Goal: Obtain resource: Download file/media

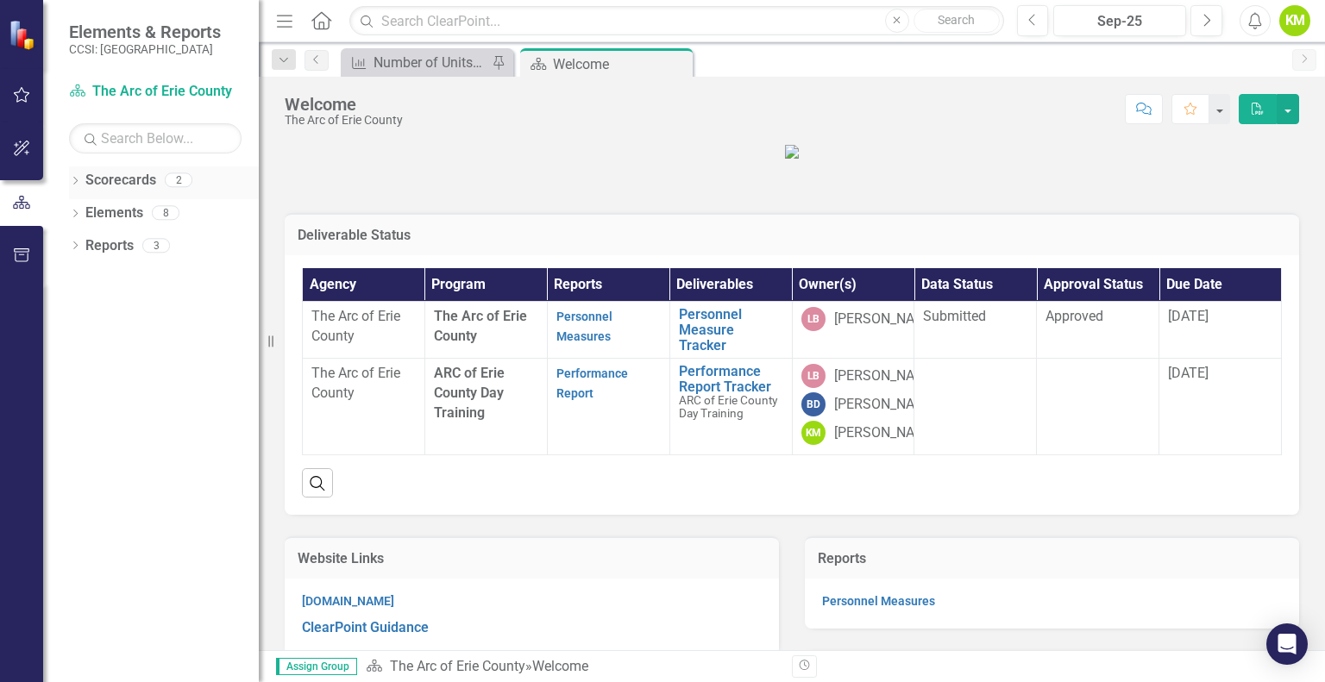
click at [74, 181] on icon "Dropdown" at bounding box center [75, 182] width 12 height 9
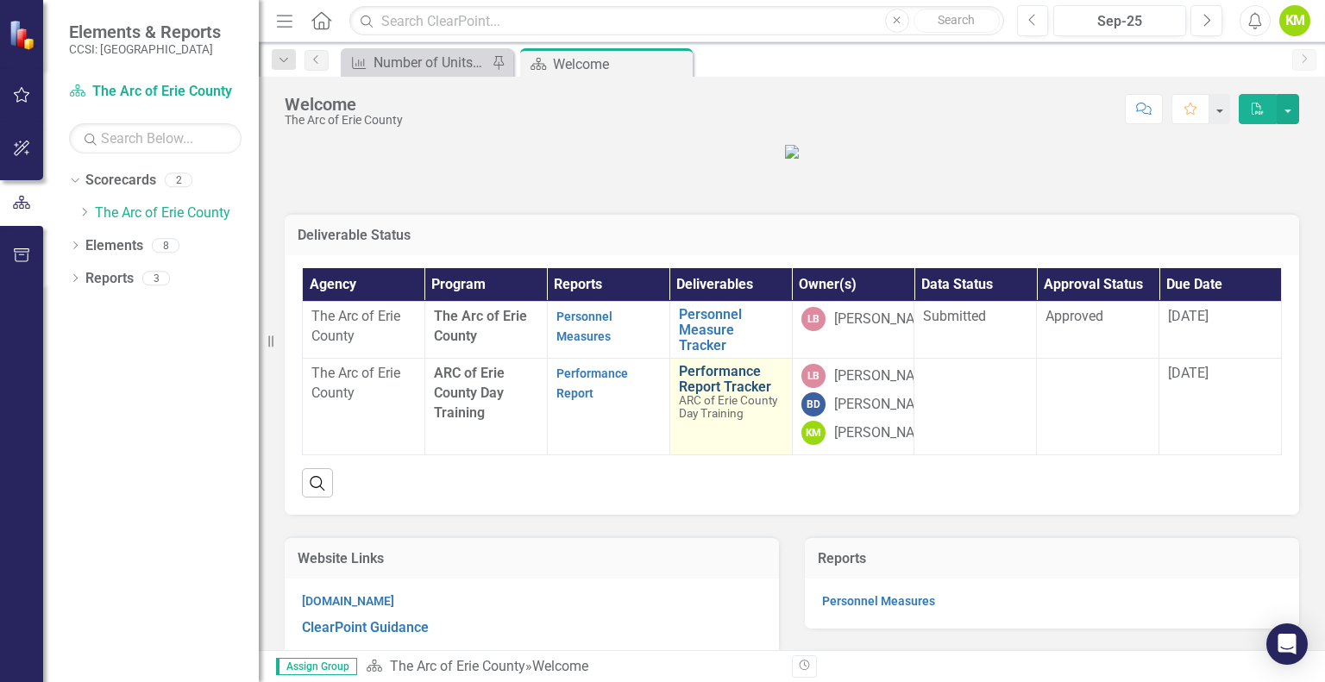
click at [709, 394] on link "Performance Report Tracker" at bounding box center [731, 379] width 104 height 30
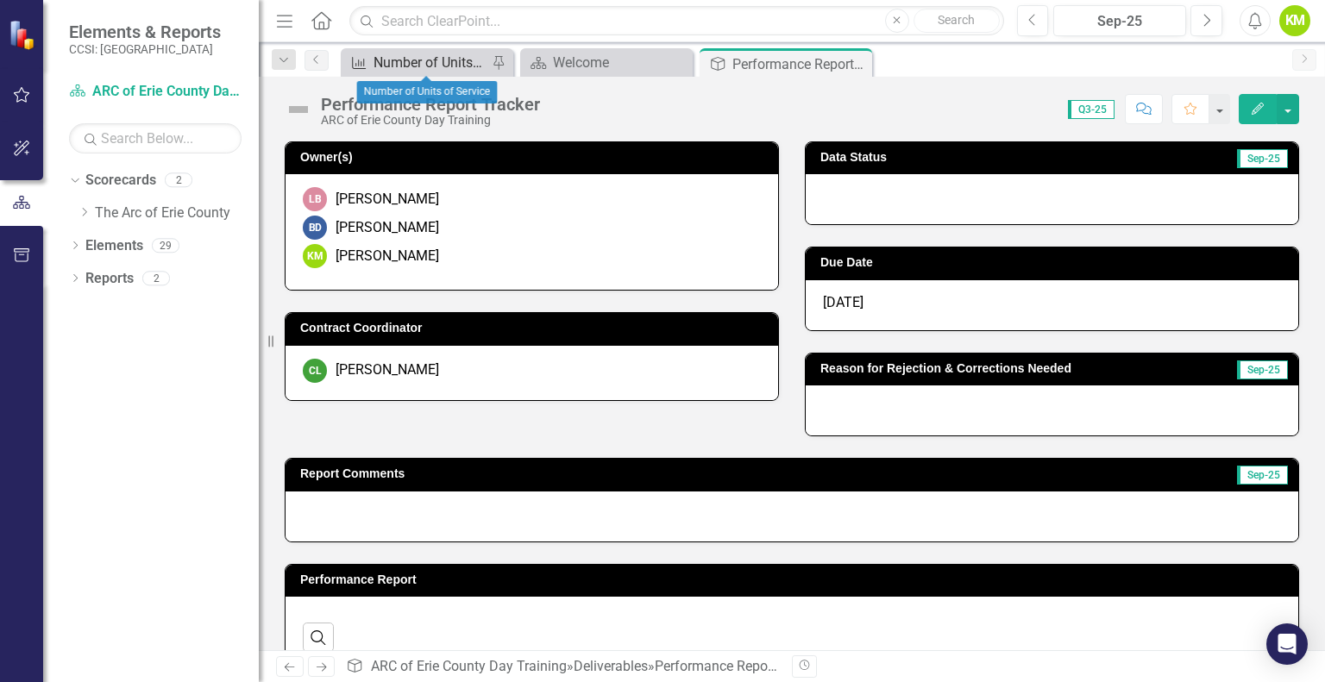
click at [451, 54] on div "Number of Units of Service" at bounding box center [431, 63] width 114 height 22
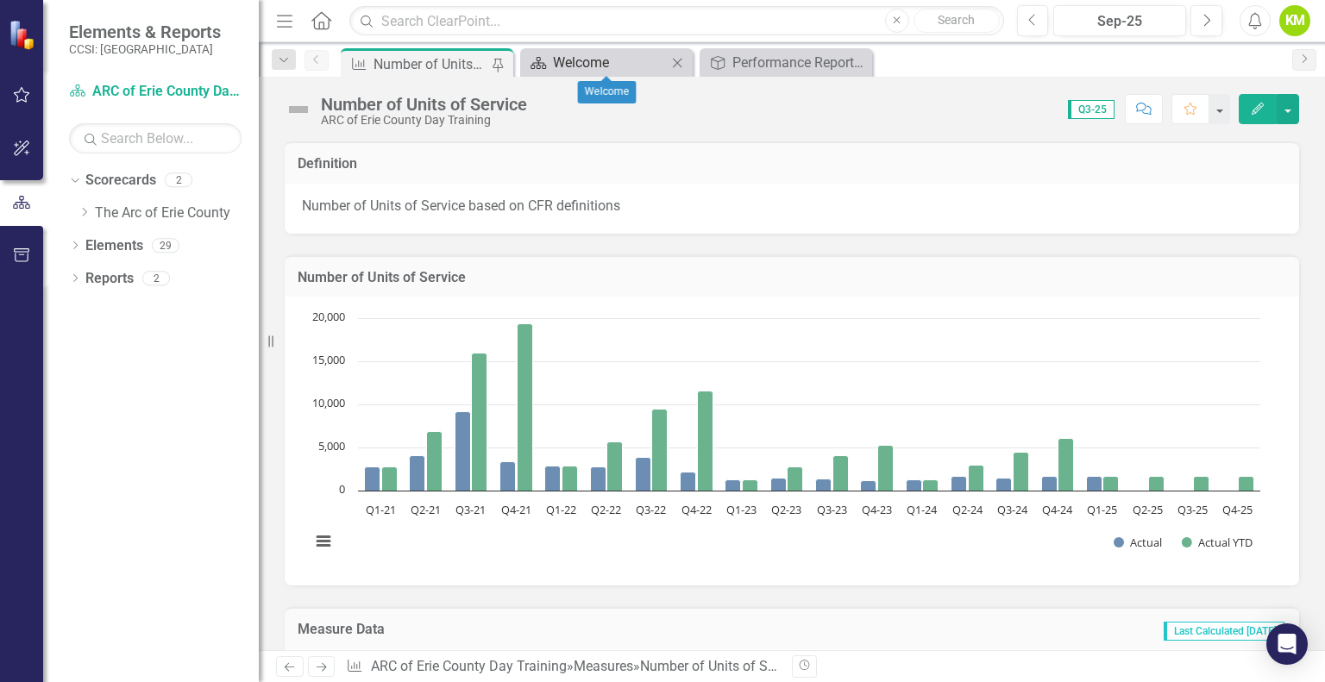
click at [599, 65] on div "Welcome" at bounding box center [610, 63] width 114 height 22
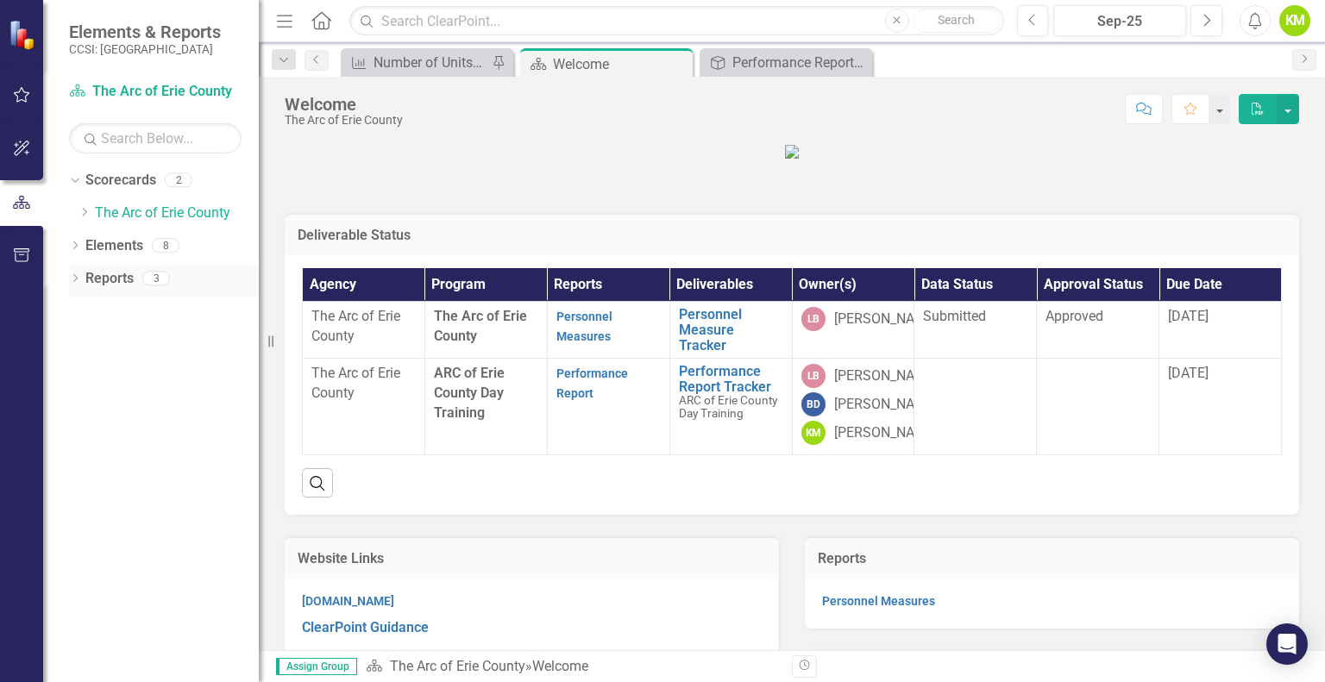
click at [72, 279] on icon "Dropdown" at bounding box center [75, 279] width 12 height 9
click at [145, 406] on link "Measure Measures" at bounding box center [135, 403] width 85 height 20
click at [85, 403] on icon at bounding box center [83, 403] width 4 height 8
click at [132, 409] on div "Personnel Measures" at bounding box center [174, 404] width 167 height 16
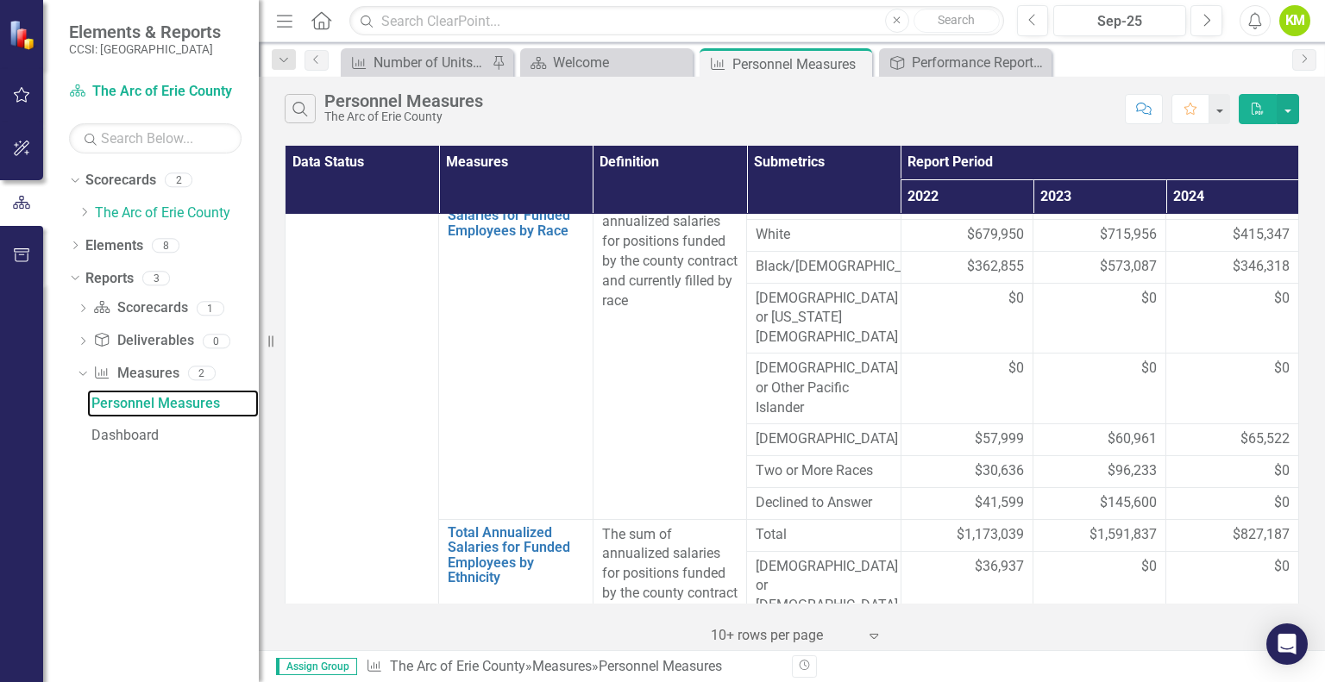
scroll to position [868, 0]
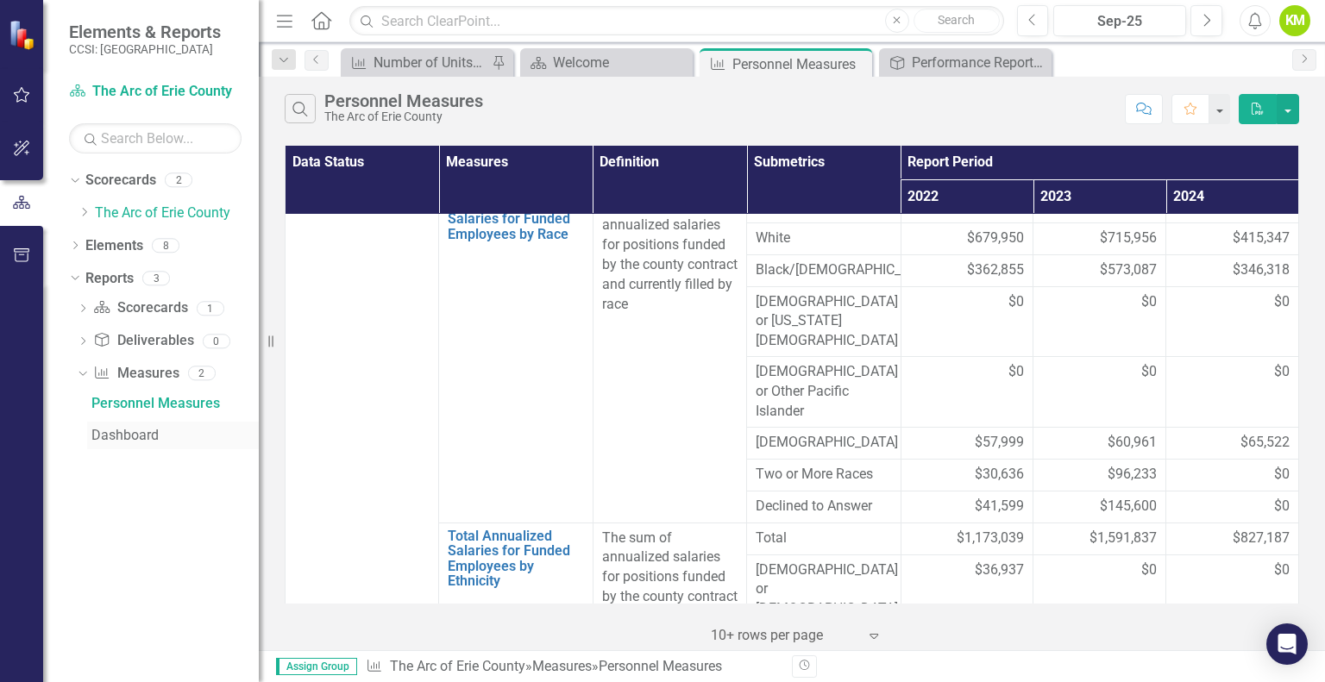
click at [112, 430] on div "Dashboard" at bounding box center [174, 436] width 167 height 16
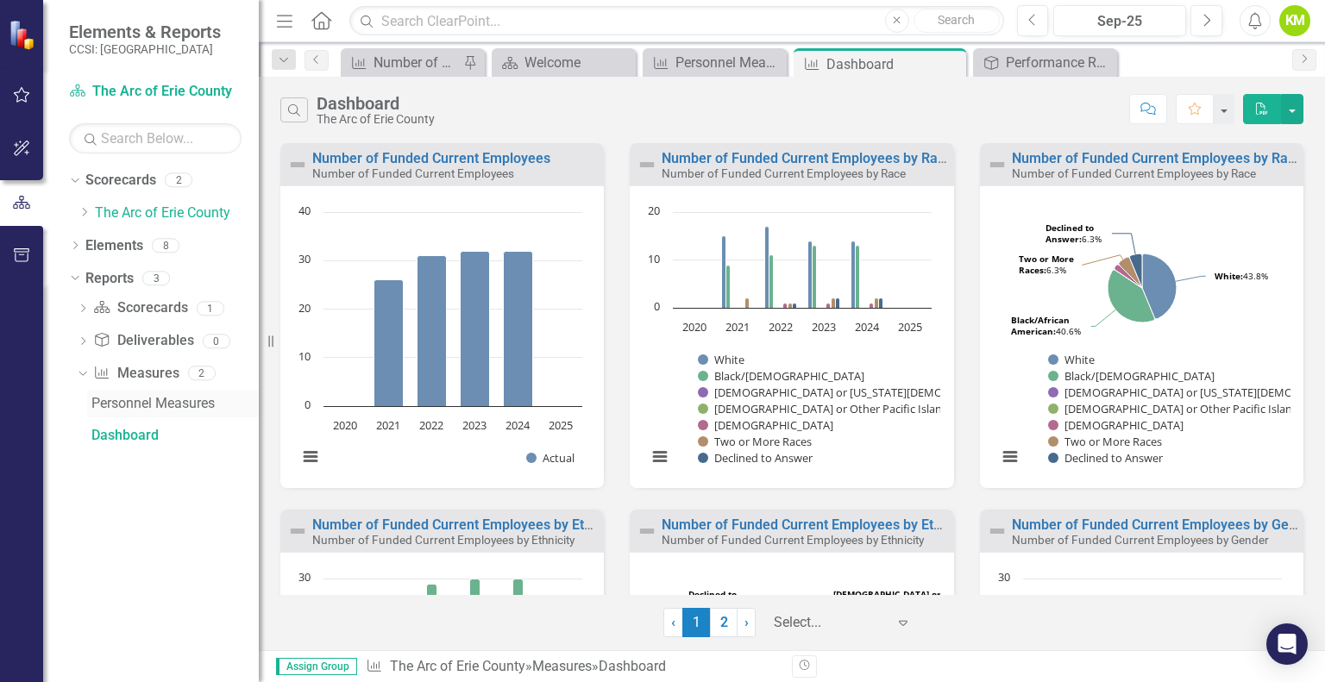
click at [159, 406] on div "Personnel Measures" at bounding box center [174, 404] width 167 height 16
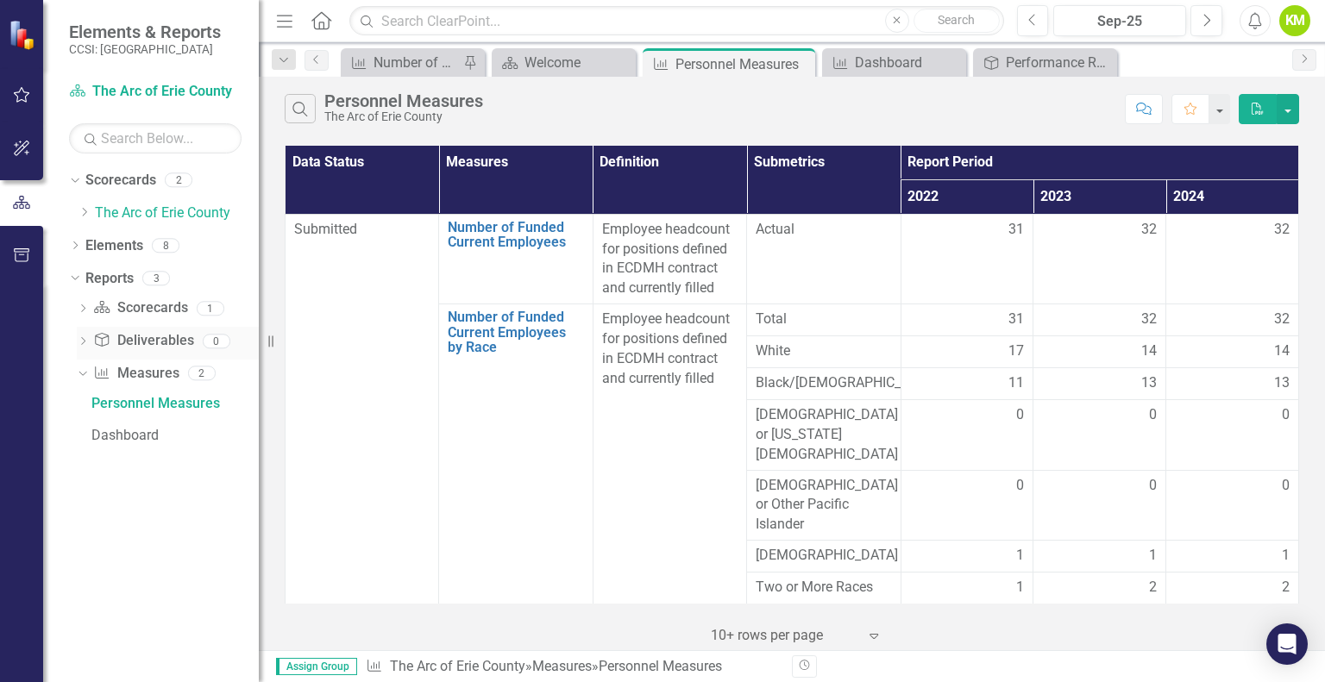
click at [82, 337] on icon at bounding box center [83, 341] width 4 height 8
click at [82, 337] on icon "Dropdown" at bounding box center [80, 341] width 9 height 12
click at [79, 308] on icon "Dropdown" at bounding box center [83, 309] width 12 height 9
click at [75, 179] on icon "Dropdown" at bounding box center [72, 179] width 9 height 12
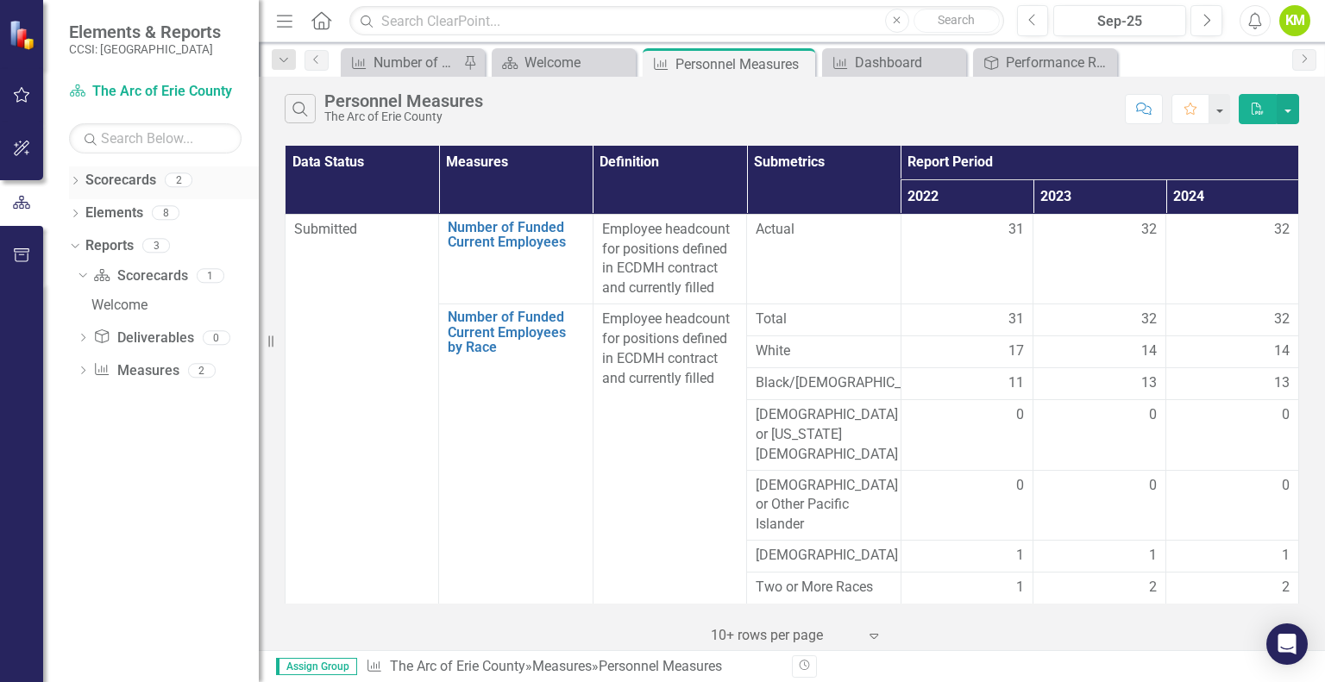
click at [75, 179] on icon "Dropdown" at bounding box center [75, 182] width 12 height 9
click at [129, 222] on link "The Arc of Erie County" at bounding box center [177, 214] width 164 height 20
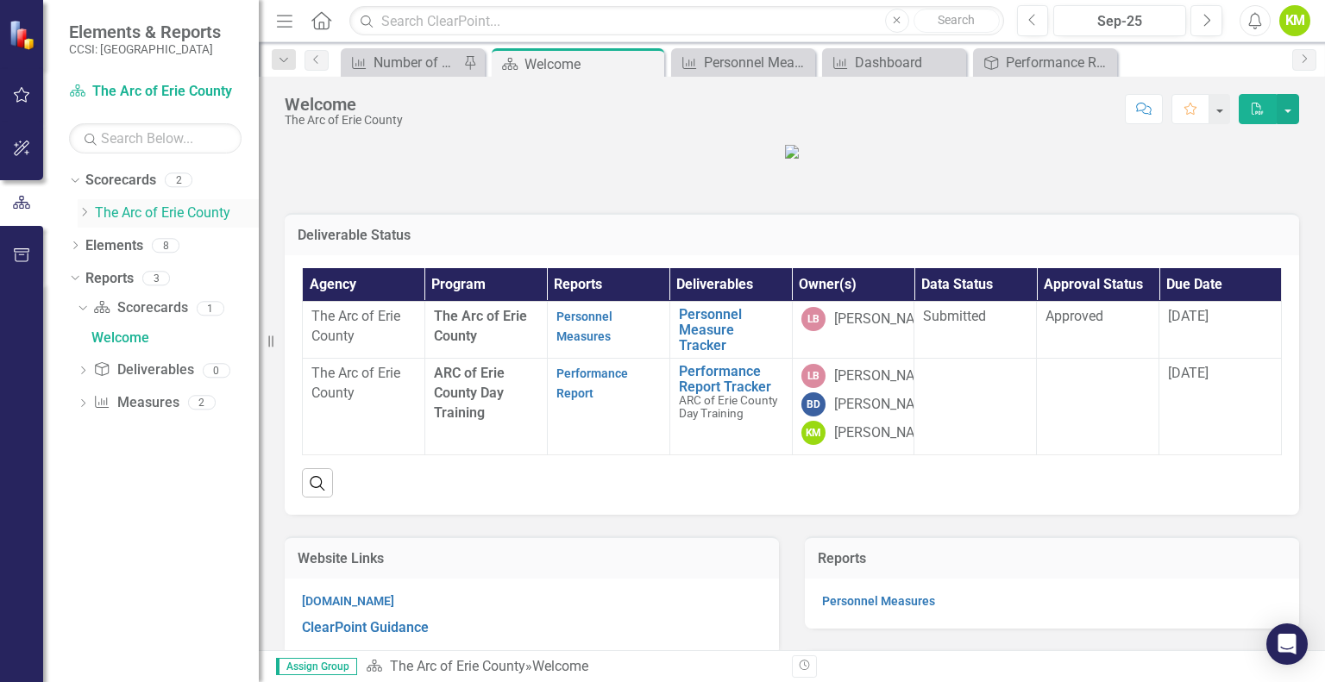
click at [78, 213] on icon "Dropdown" at bounding box center [84, 212] width 13 height 10
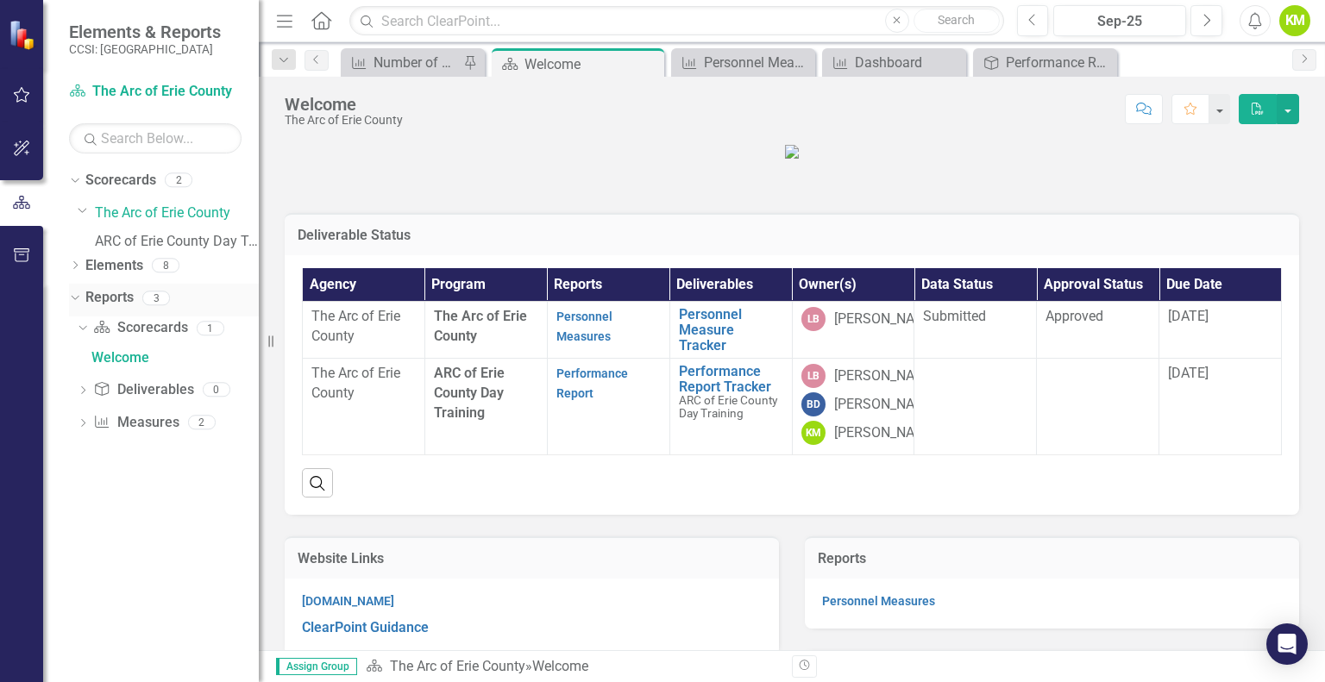
click at [128, 308] on link "Reports" at bounding box center [109, 298] width 48 height 20
click at [74, 304] on icon "Dropdown" at bounding box center [72, 298] width 9 height 12
click at [74, 304] on icon "Dropdown" at bounding box center [75, 299] width 12 height 9
click at [74, 304] on icon "Dropdown" at bounding box center [72, 298] width 9 height 12
click at [293, 63] on div "Dropdown" at bounding box center [284, 59] width 24 height 21
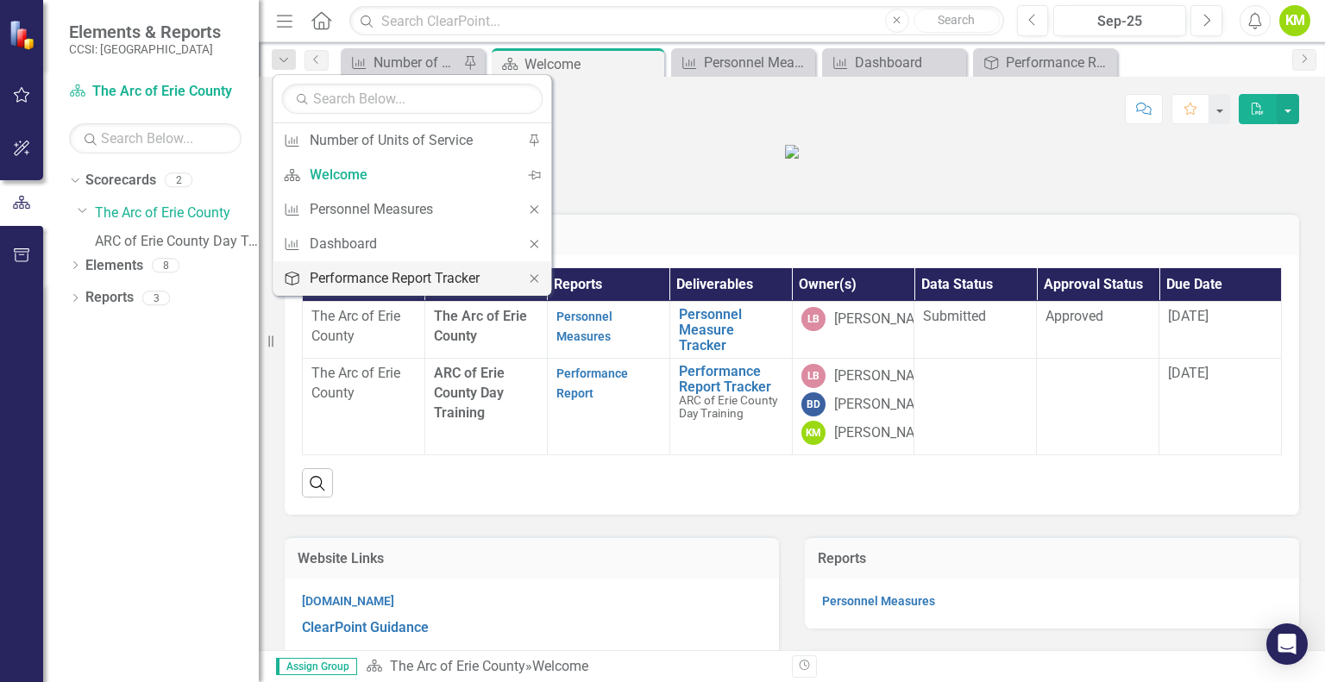
click at [356, 270] on div "Performance Report Tracker" at bounding box center [409, 278] width 198 height 22
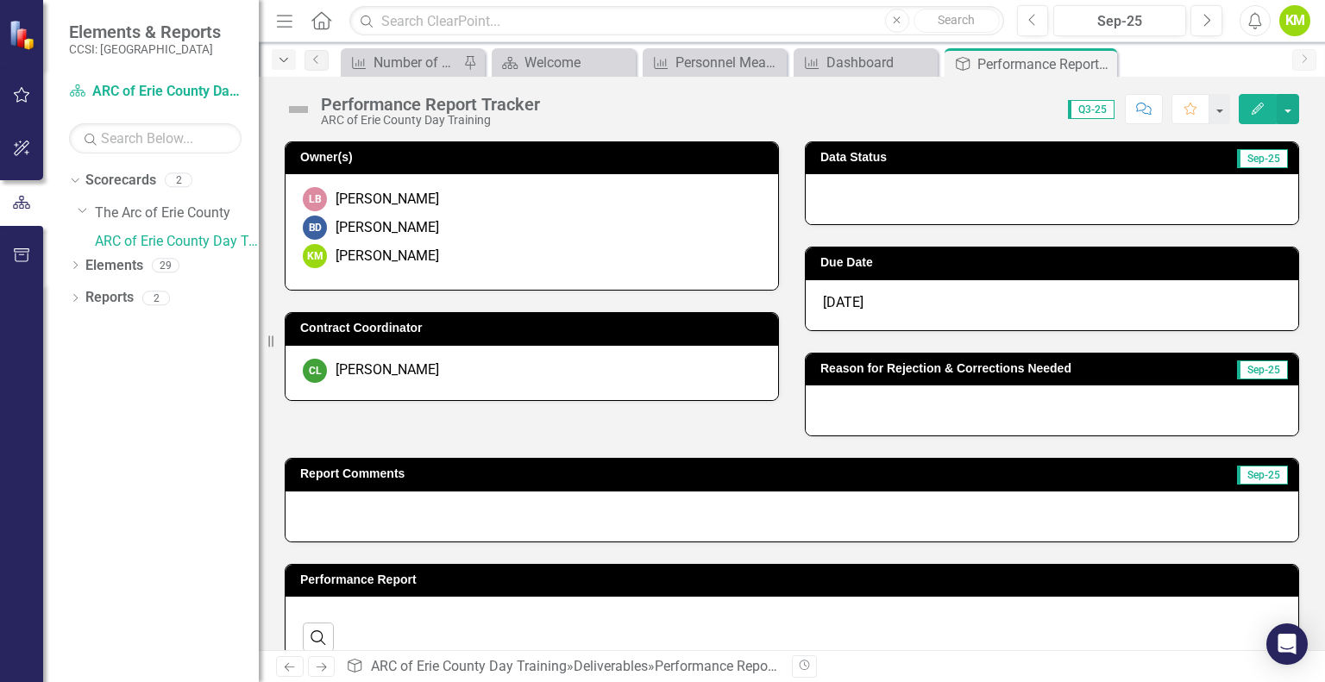
click at [286, 62] on icon "Dropdown" at bounding box center [284, 60] width 16 height 12
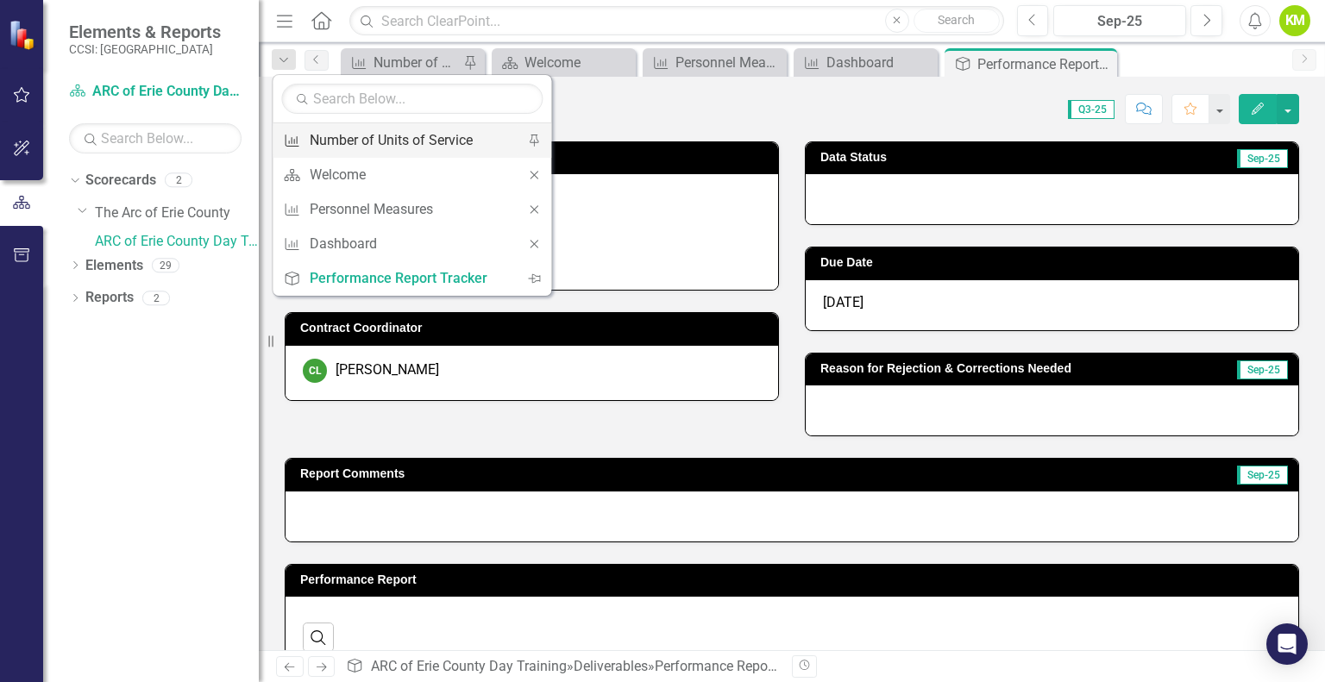
click at [340, 137] on div "Number of Units of Service" at bounding box center [409, 140] width 198 height 22
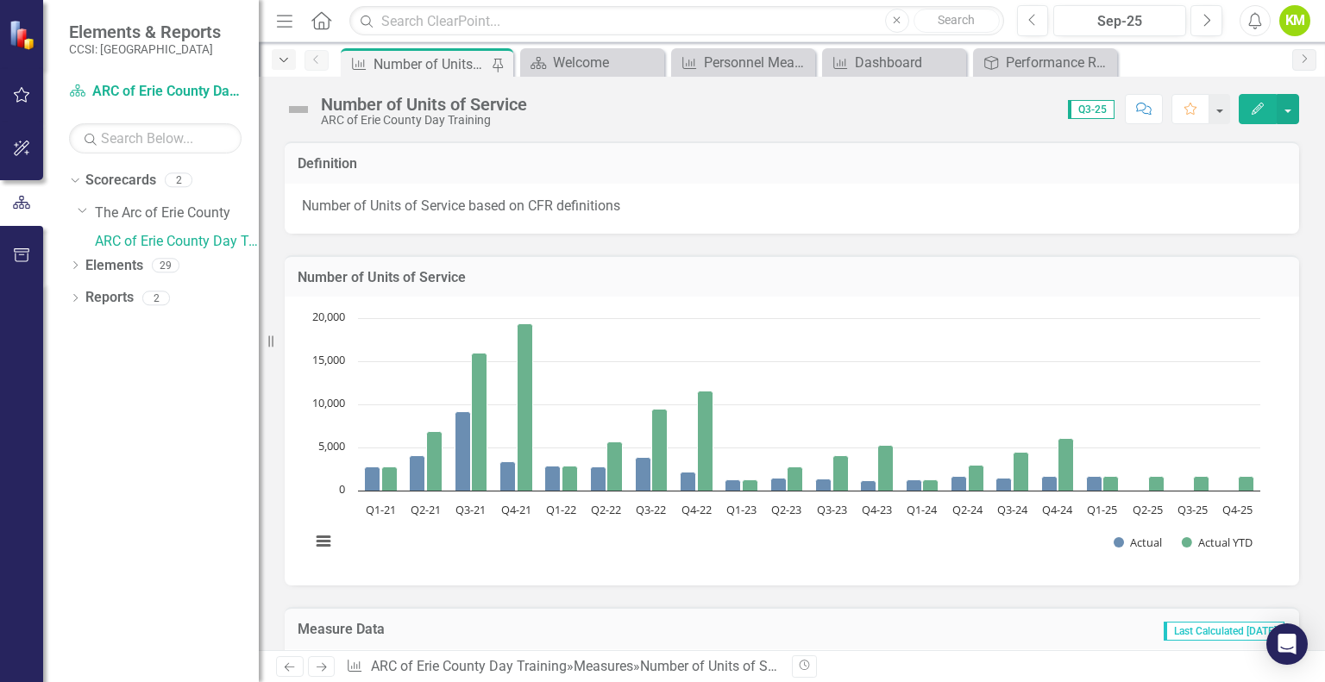
click at [286, 58] on icon "Dropdown" at bounding box center [284, 60] width 16 height 12
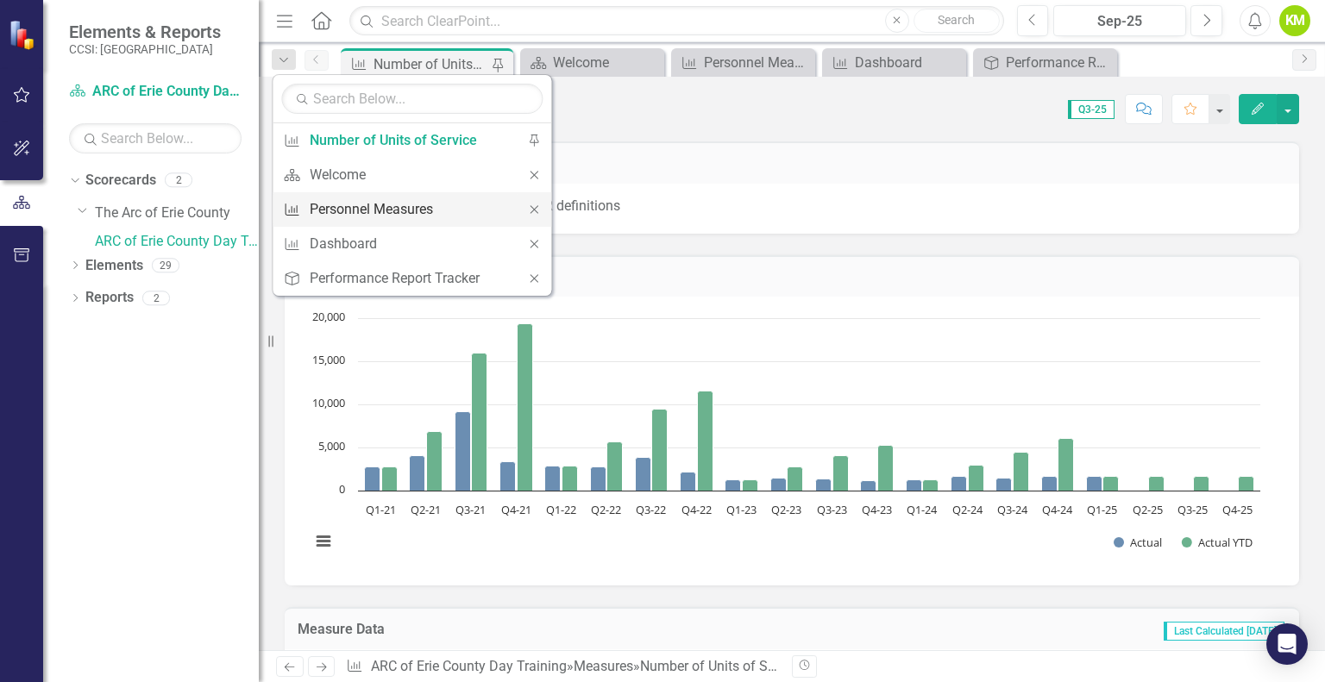
click at [348, 208] on div "Personnel Measures" at bounding box center [409, 209] width 198 height 22
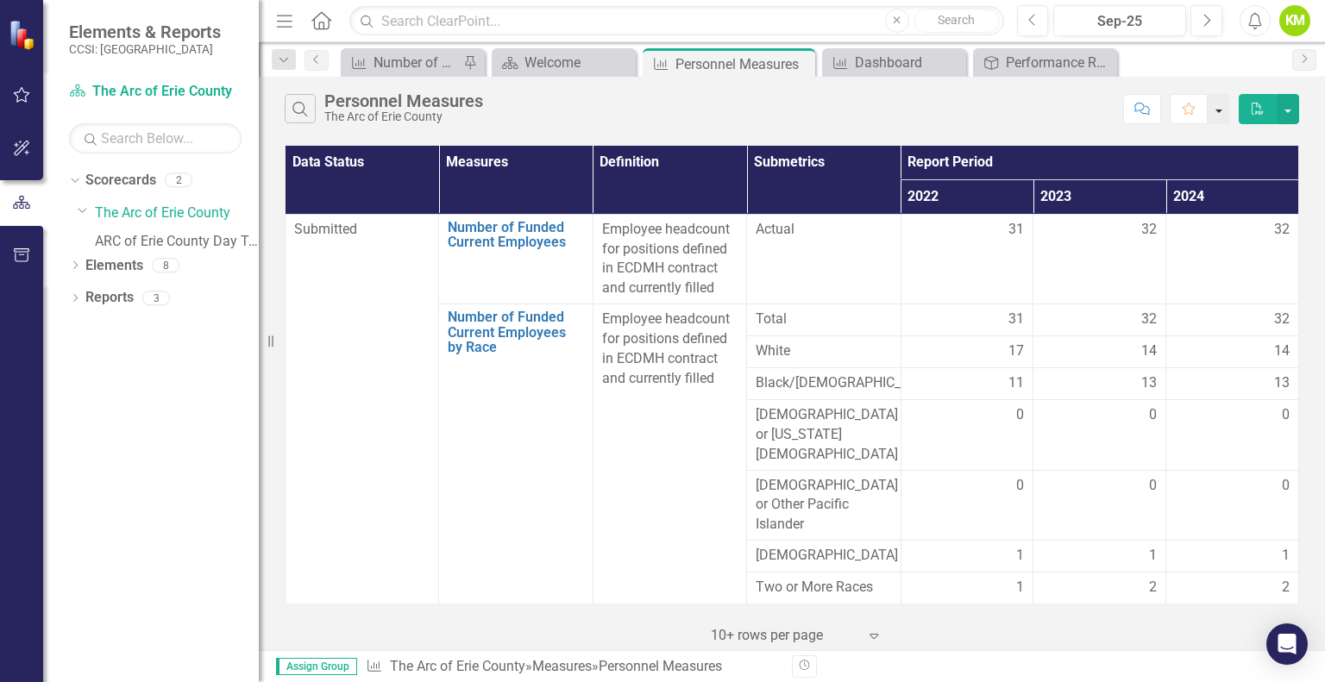
click at [1218, 108] on button "button" at bounding box center [1219, 109] width 22 height 30
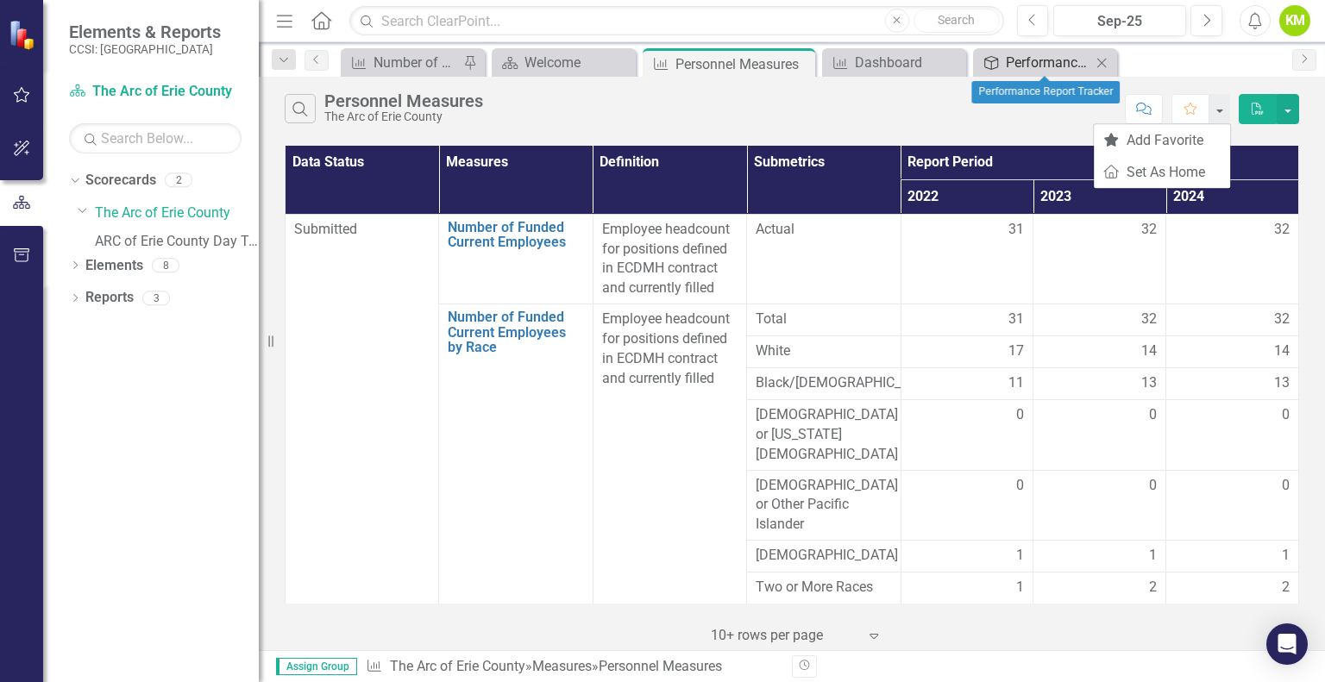
click at [1046, 61] on div "Performance Report Tracker" at bounding box center [1048, 63] width 85 height 22
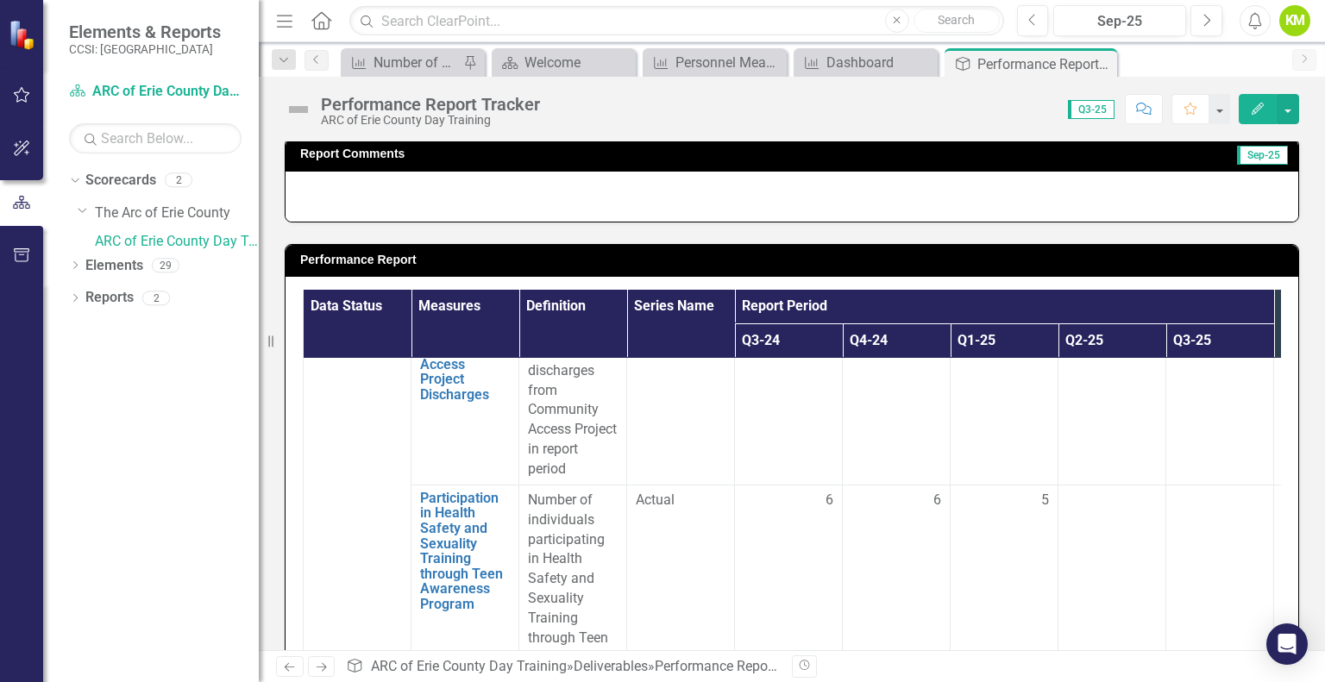
scroll to position [3449, 0]
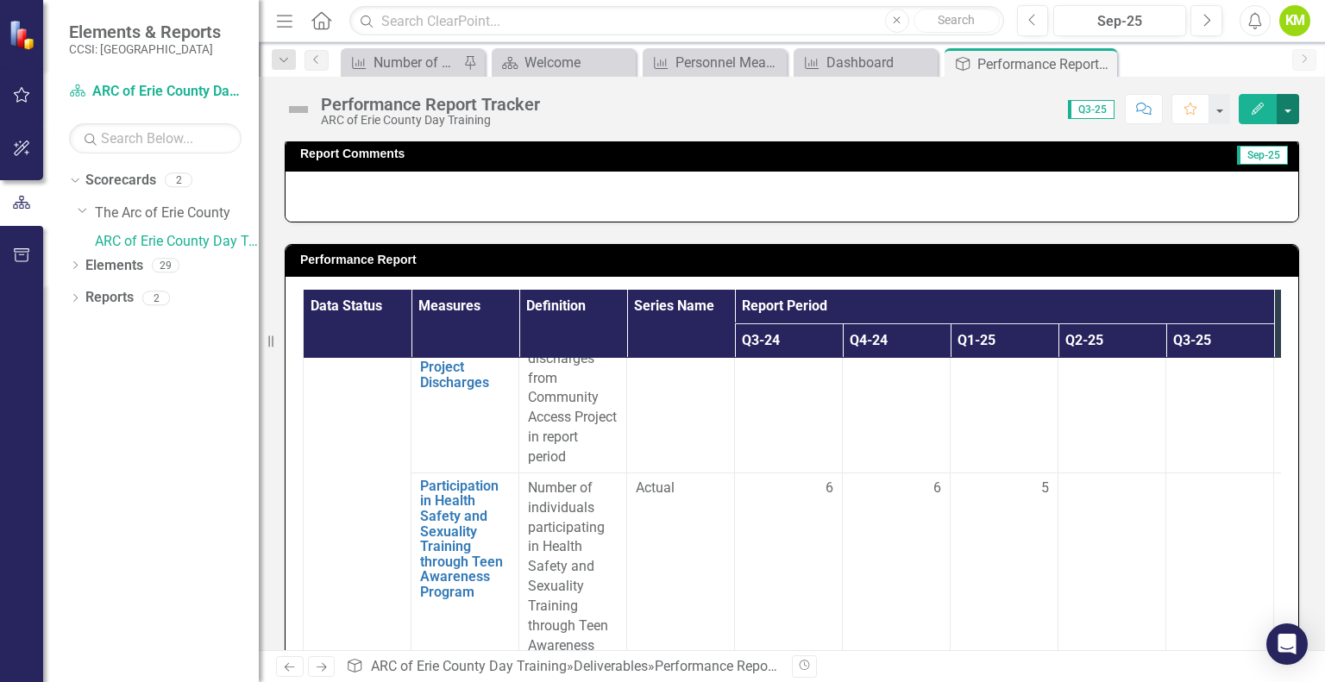
click at [1292, 110] on button "button" at bounding box center [1288, 109] width 22 height 30
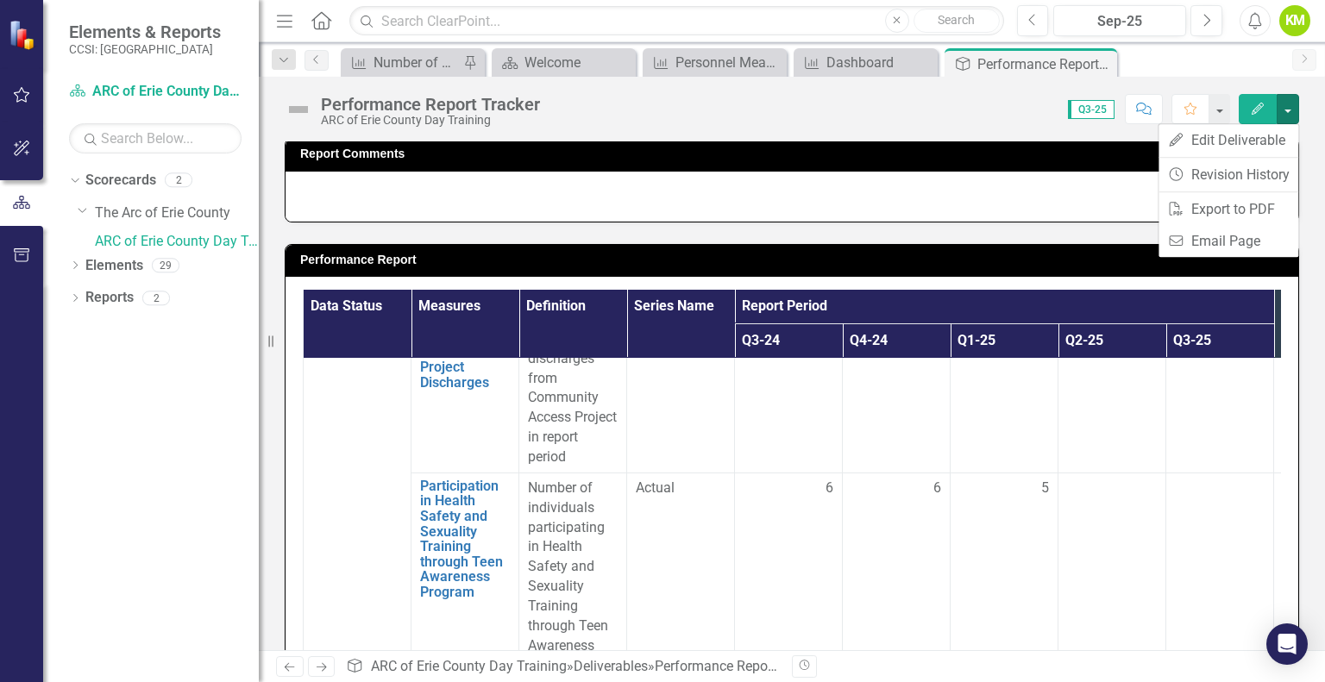
click at [1095, 205] on div at bounding box center [792, 197] width 1013 height 50
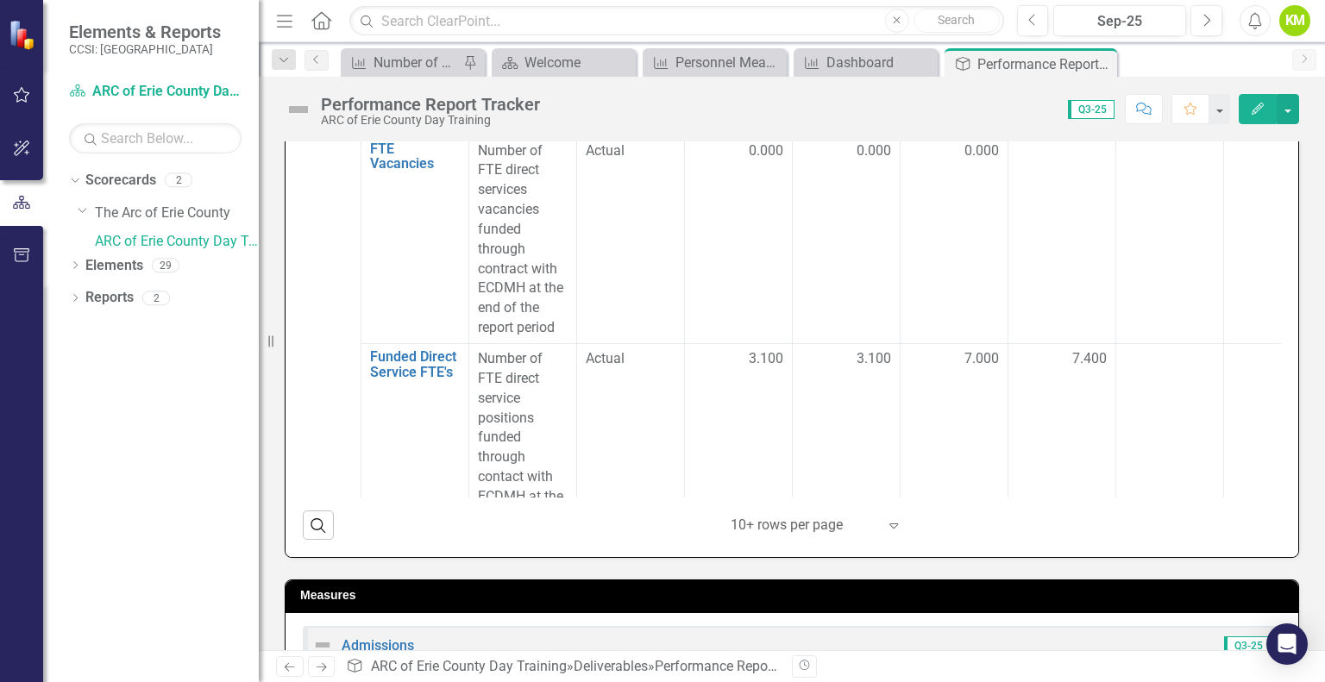
scroll to position [665, 0]
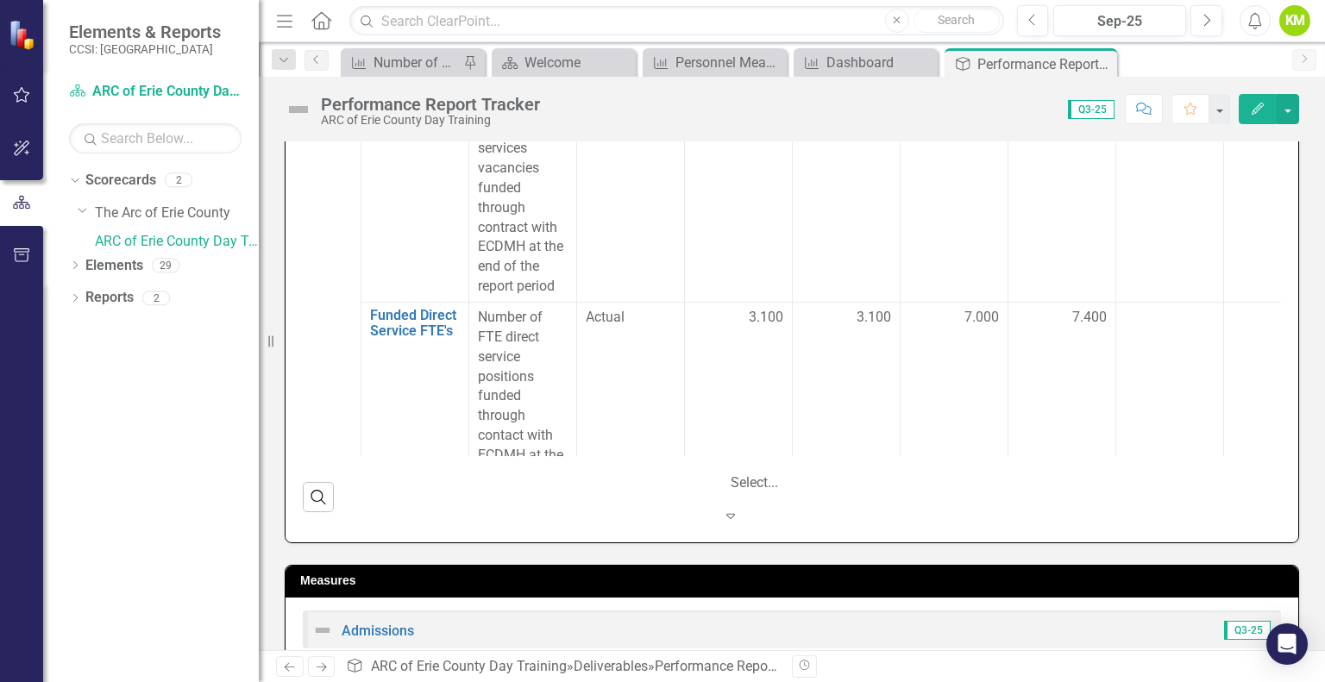
click at [739, 509] on icon "Expand" at bounding box center [730, 516] width 17 height 14
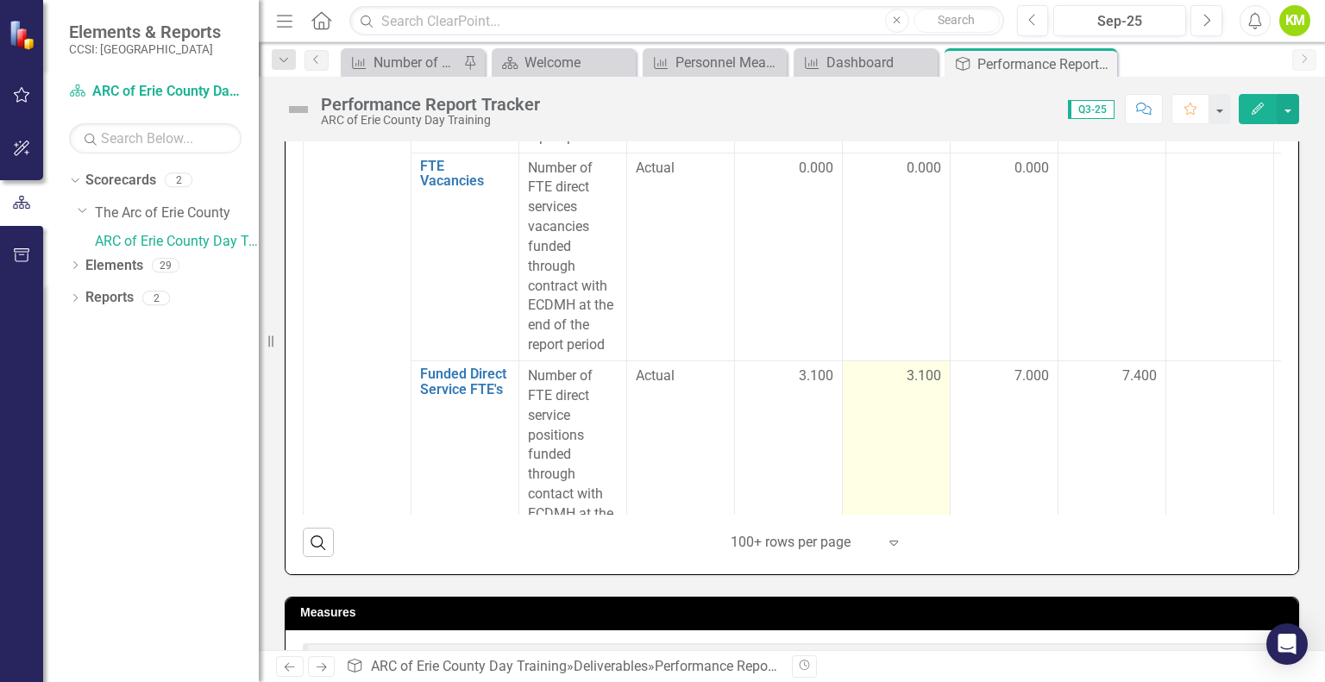
scroll to position [607, 0]
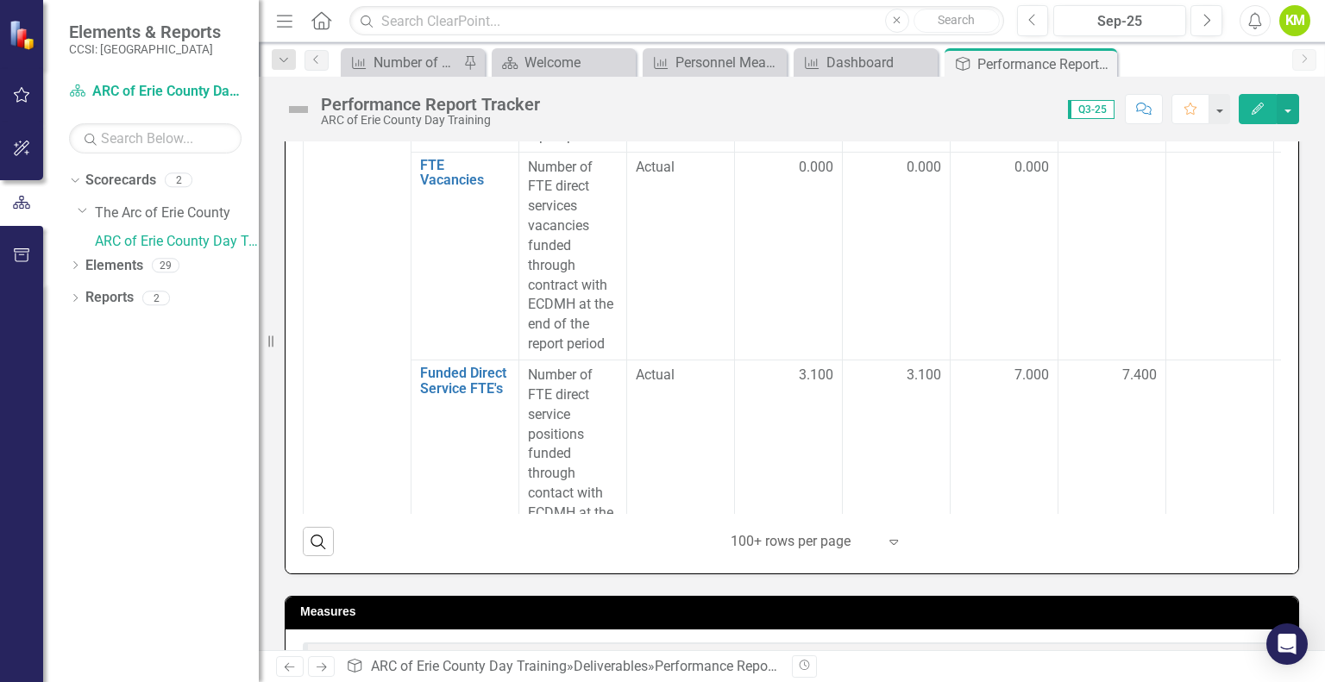
click at [389, 534] on div "Search ‹ Previous 1 (current) › Next 100+ rows per page Expand" at bounding box center [792, 535] width 978 height 42
click at [462, 551] on div "Search ‹ Previous 1 (current) › Next 100+ rows per page Expand" at bounding box center [792, 535] width 978 height 42
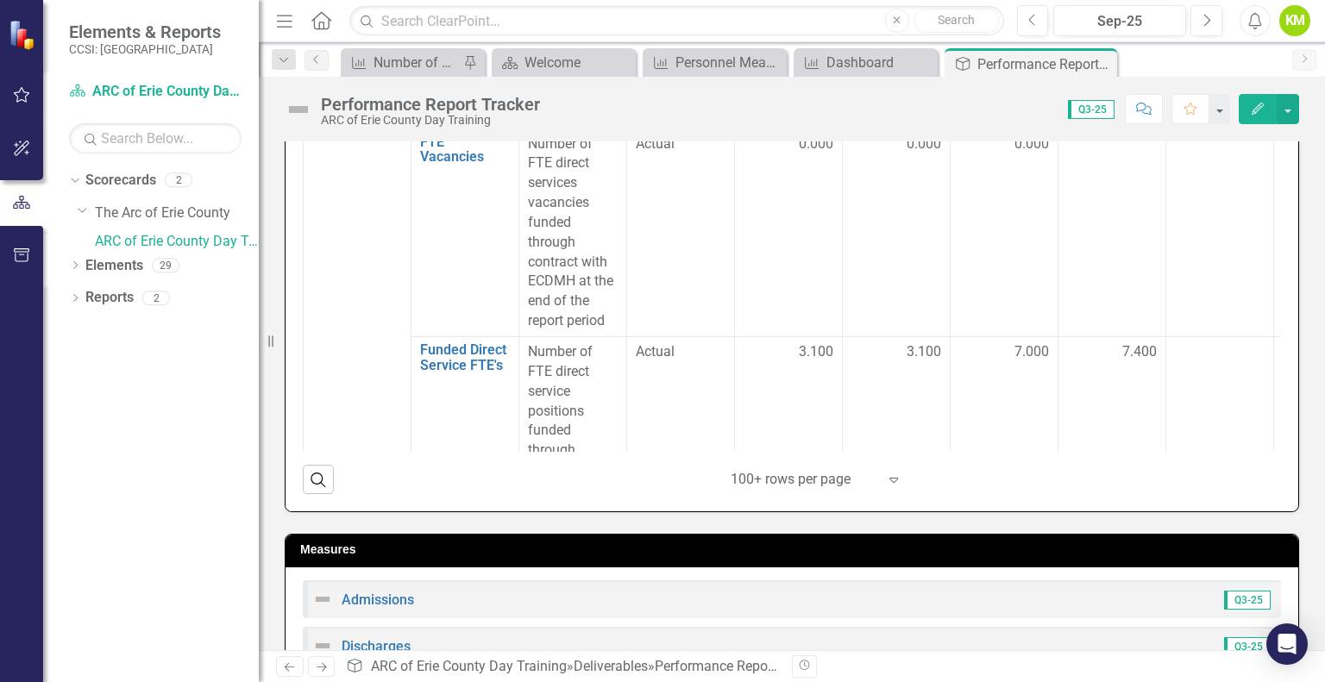
scroll to position [4820, 0]
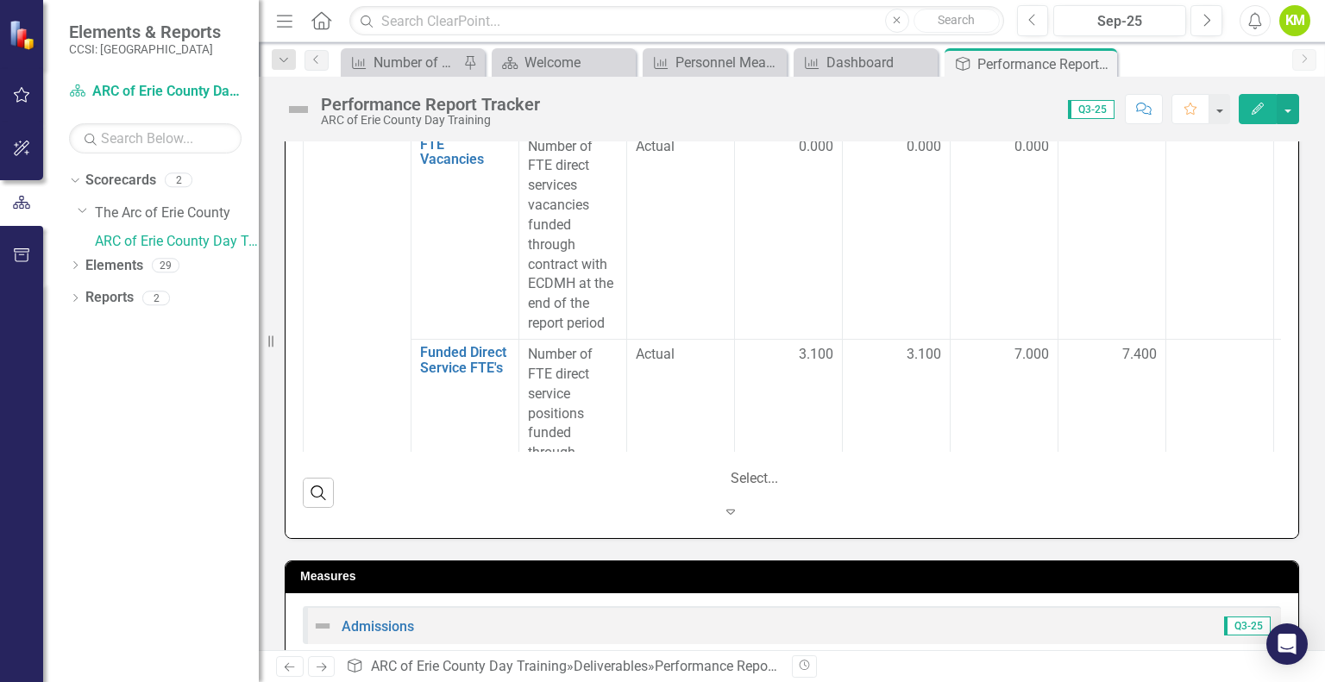
click at [739, 505] on icon "Expand" at bounding box center [730, 512] width 17 height 14
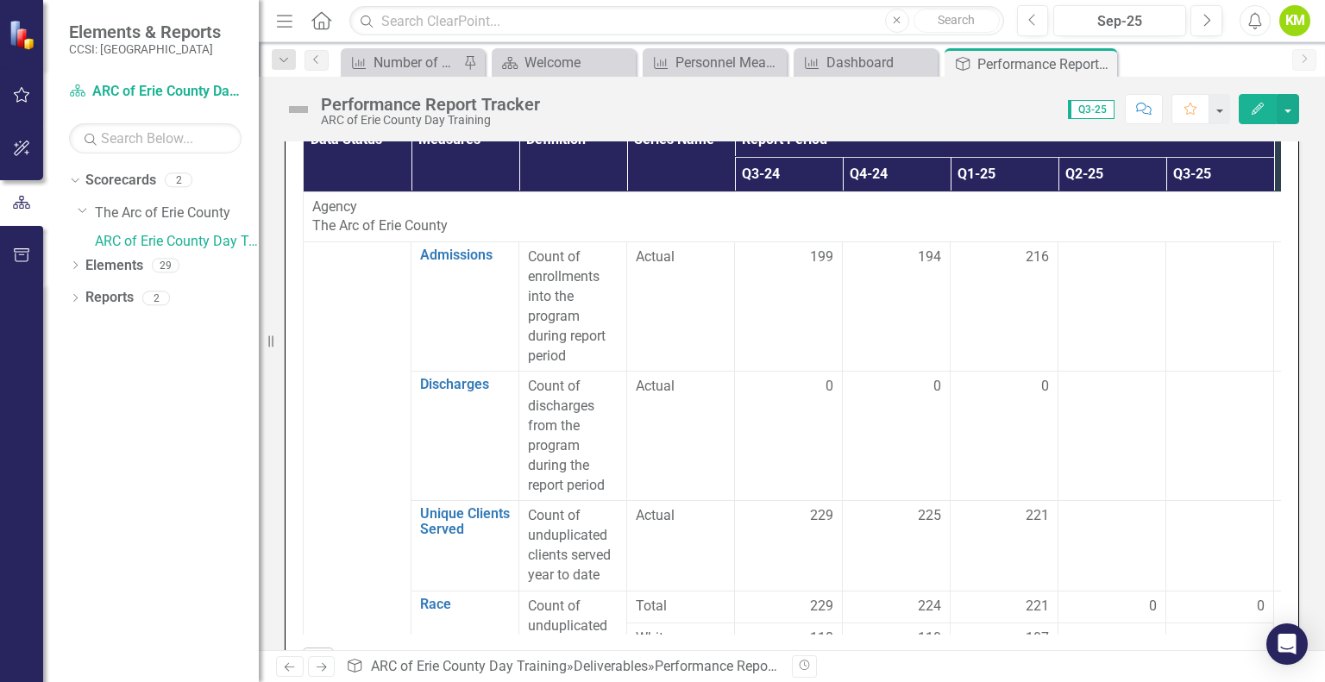
scroll to position [0, 0]
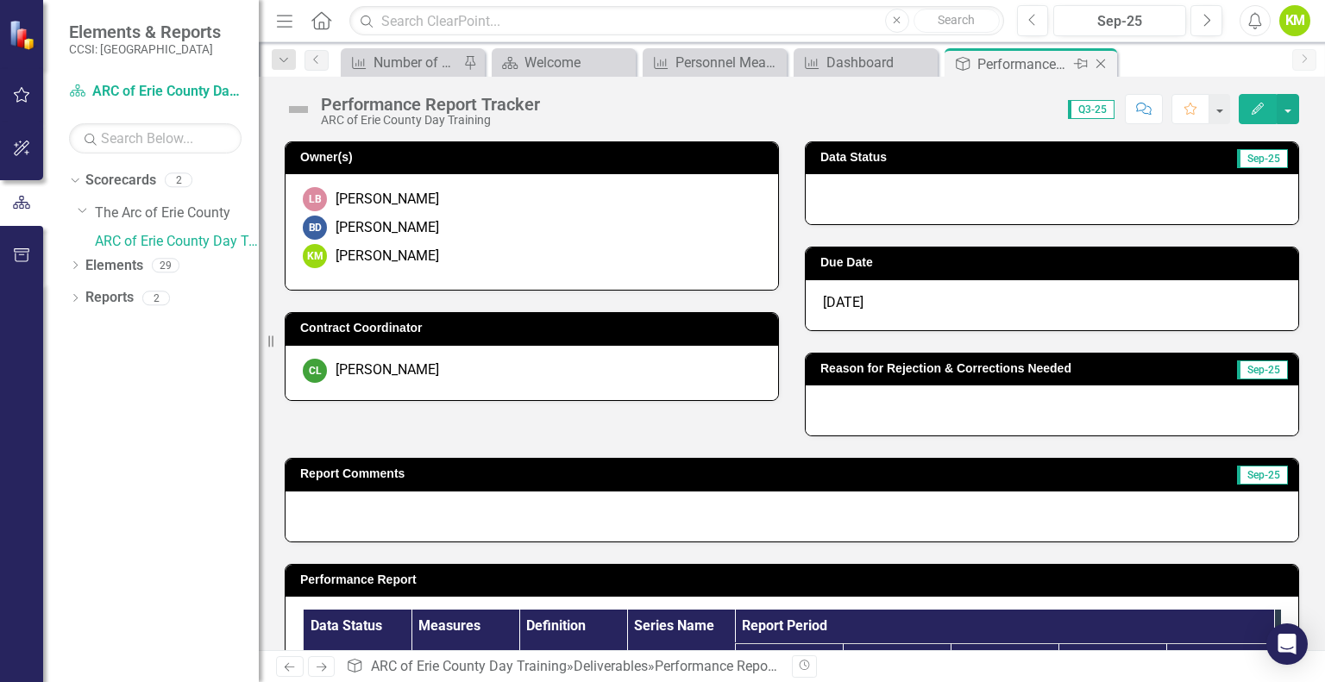
click at [1106, 61] on icon "Close" at bounding box center [1100, 64] width 17 height 14
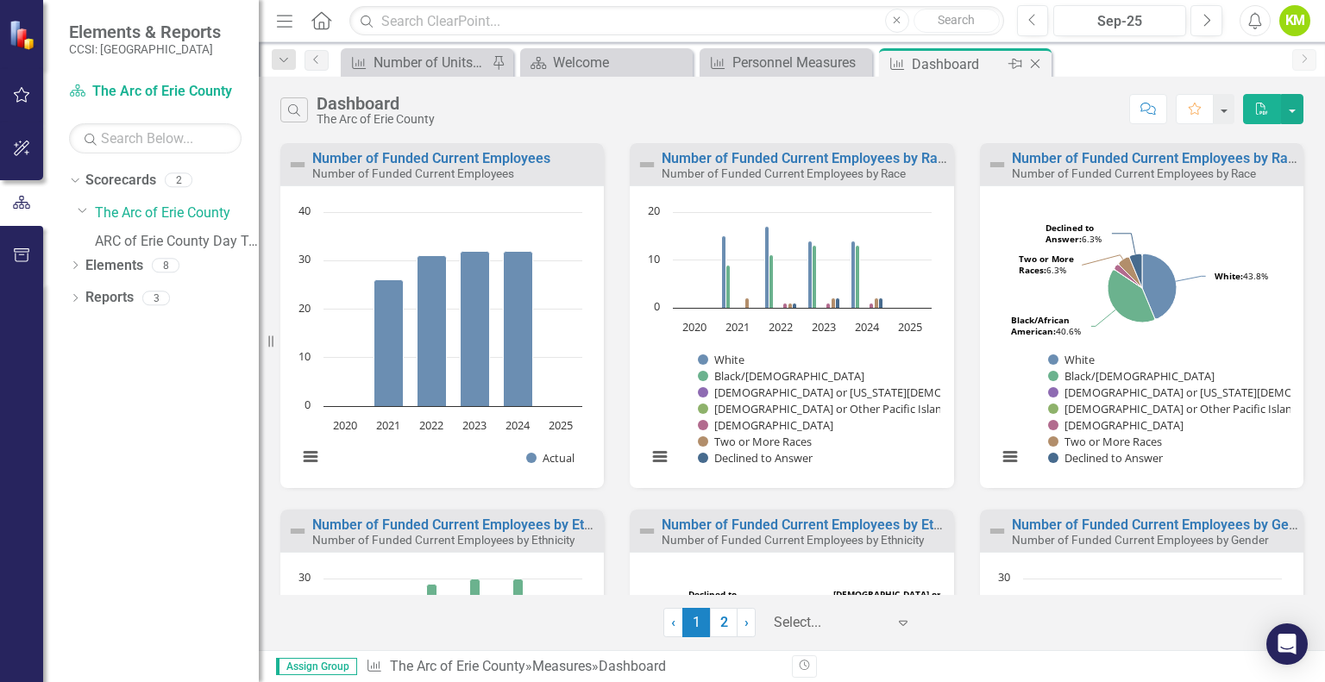
click at [1039, 64] on icon "Close" at bounding box center [1034, 64] width 17 height 14
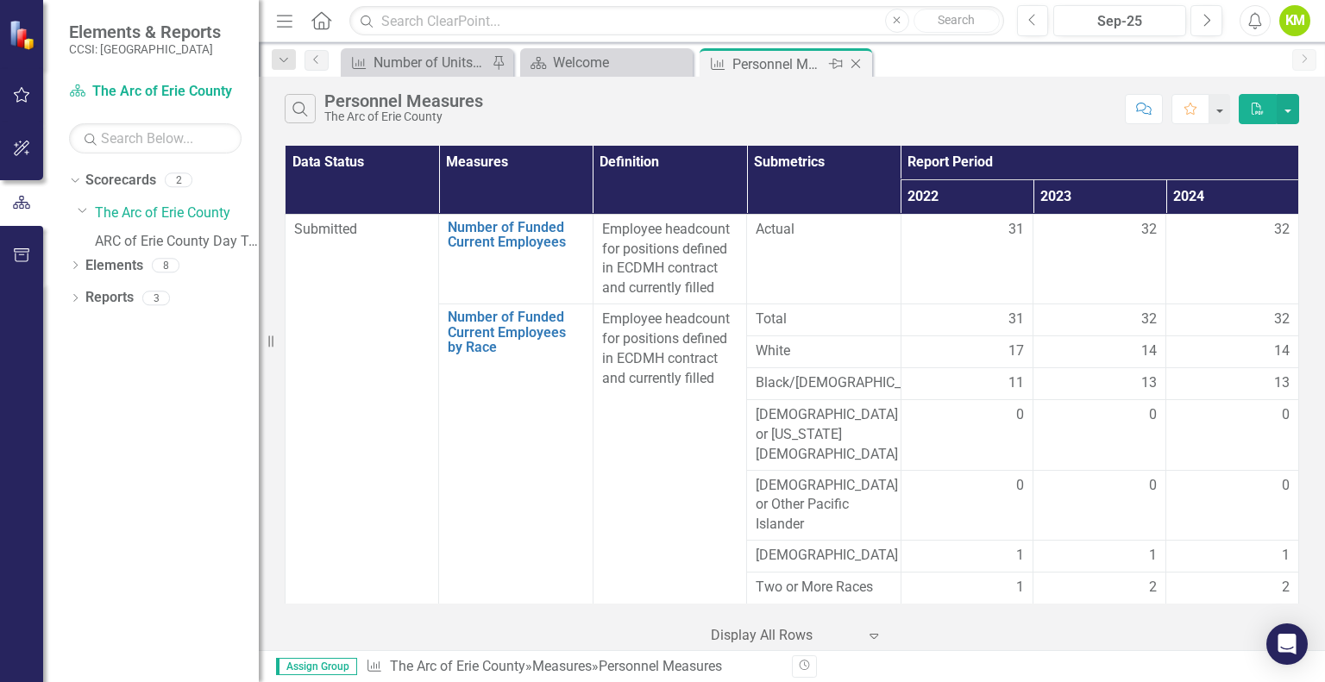
click at [854, 60] on icon "Close" at bounding box center [855, 64] width 17 height 14
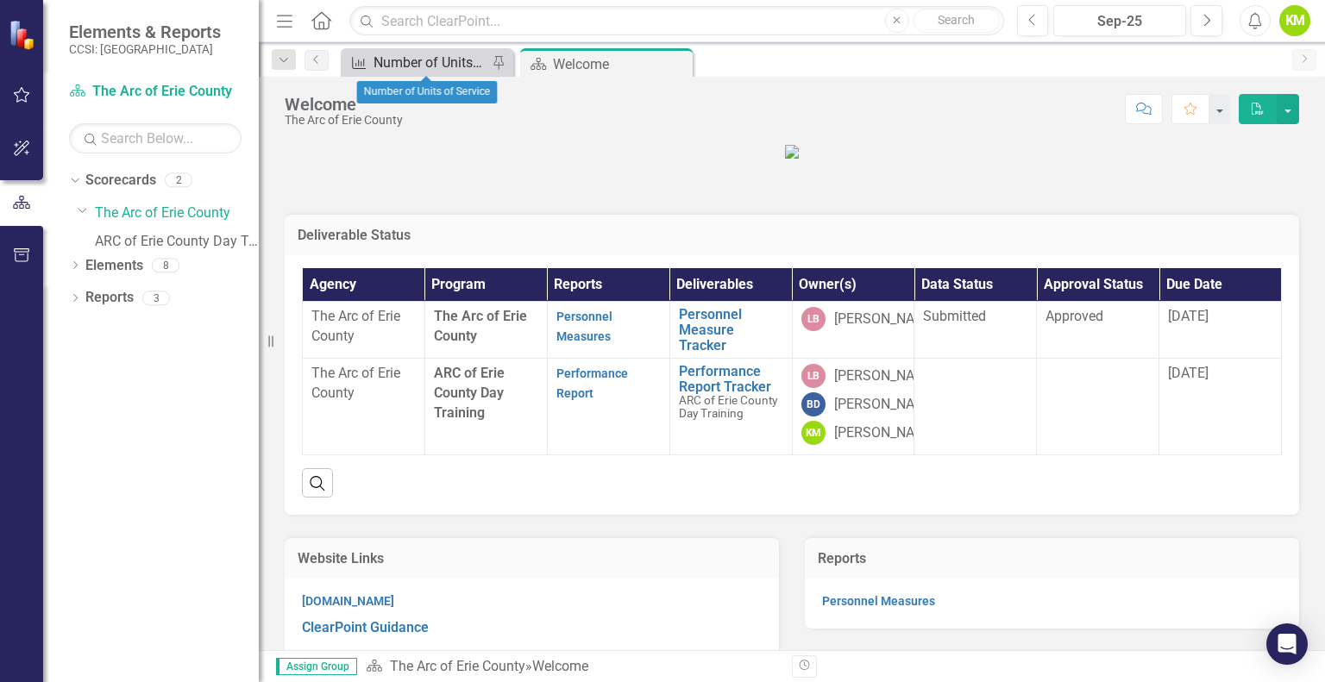
click at [395, 70] on div "Number of Units of Service" at bounding box center [431, 63] width 114 height 22
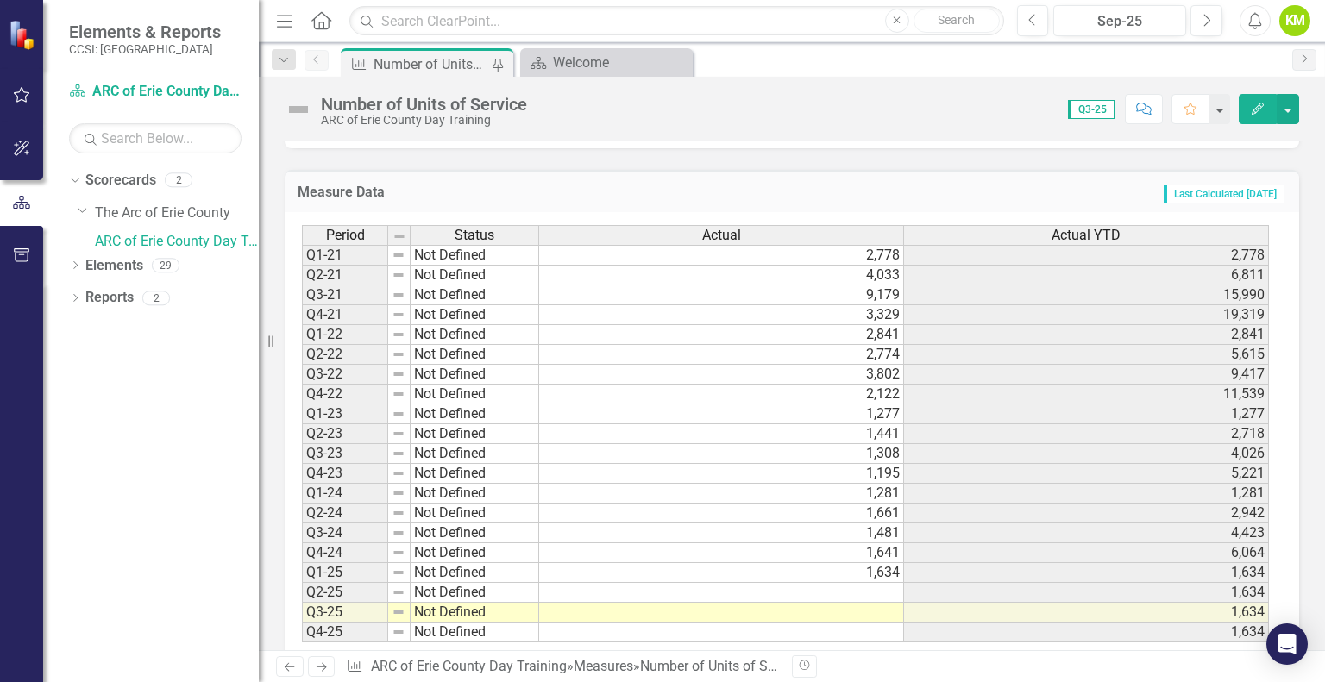
scroll to position [470, 0]
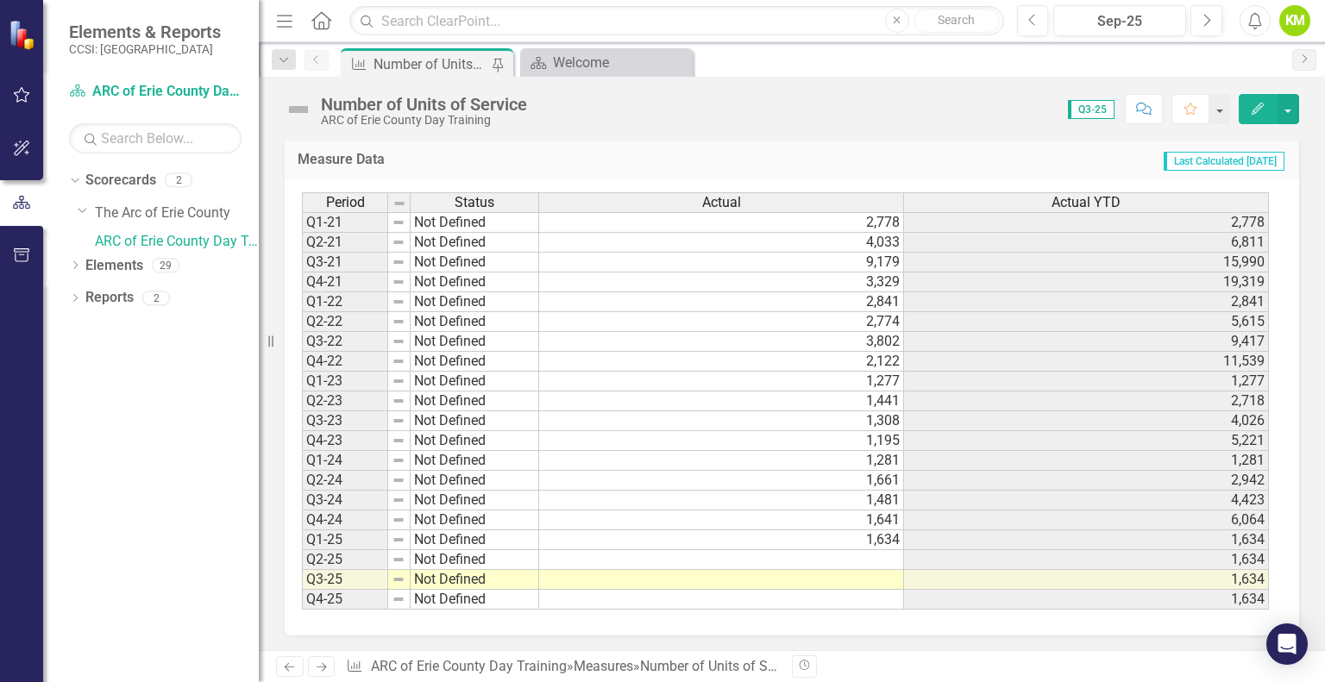
click at [159, 248] on link "ARC of Erie County Day Training" at bounding box center [177, 242] width 164 height 20
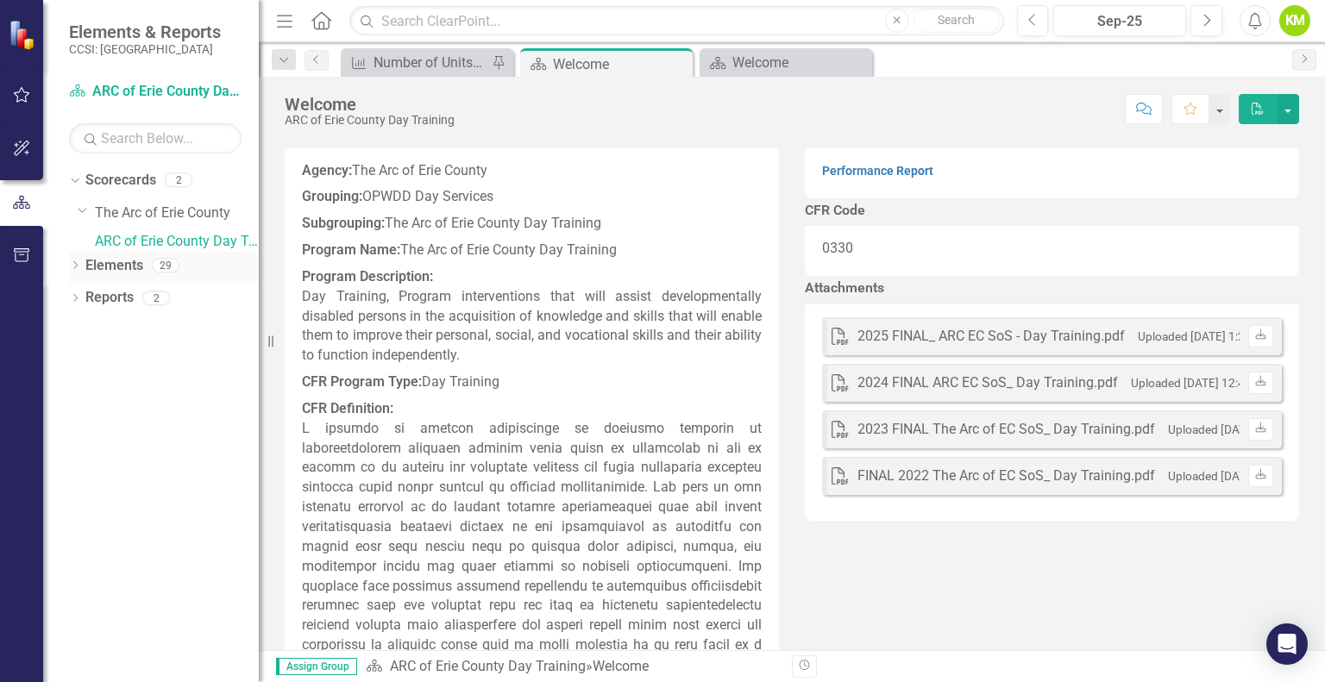
click at [71, 272] on icon "Dropdown" at bounding box center [75, 266] width 12 height 9
click at [82, 337] on icon "Dropdown" at bounding box center [84, 332] width 12 height 9
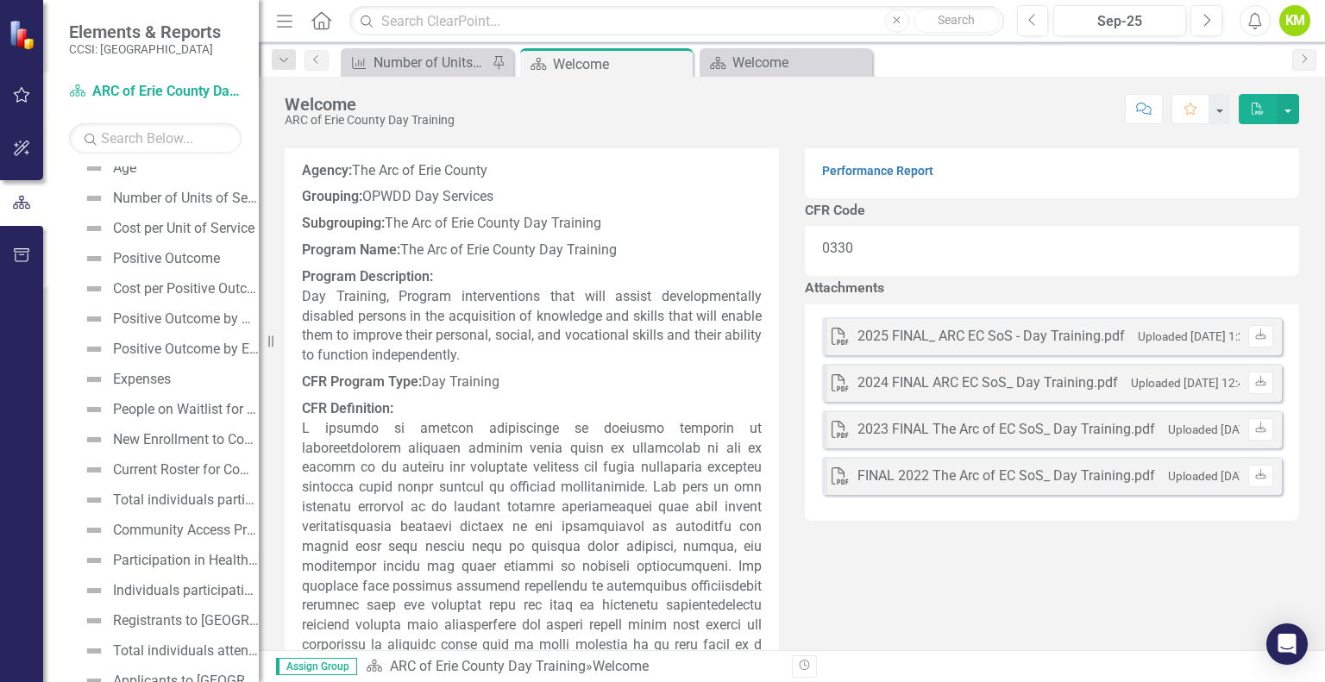
scroll to position [373, 0]
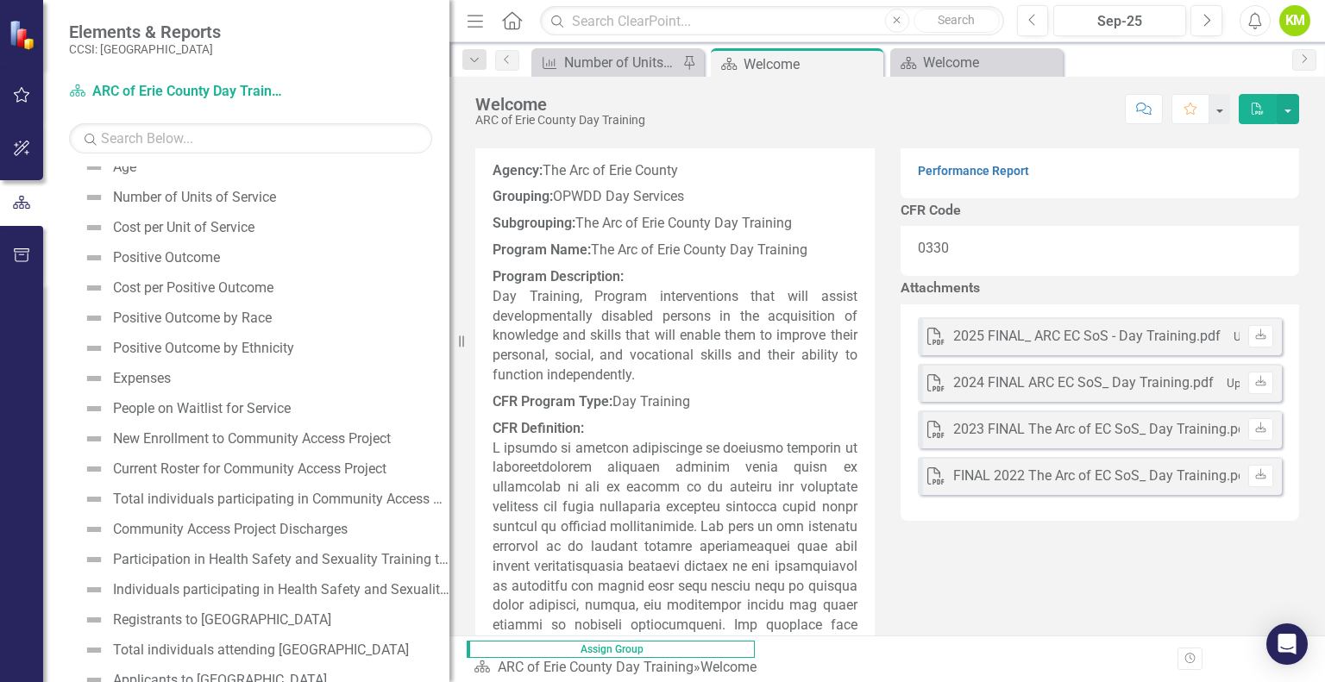
drag, startPoint x: 267, startPoint y: 486, endPoint x: 471, endPoint y: 548, distance: 213.7
click at [463, 548] on div "Resize" at bounding box center [456, 341] width 14 height 682
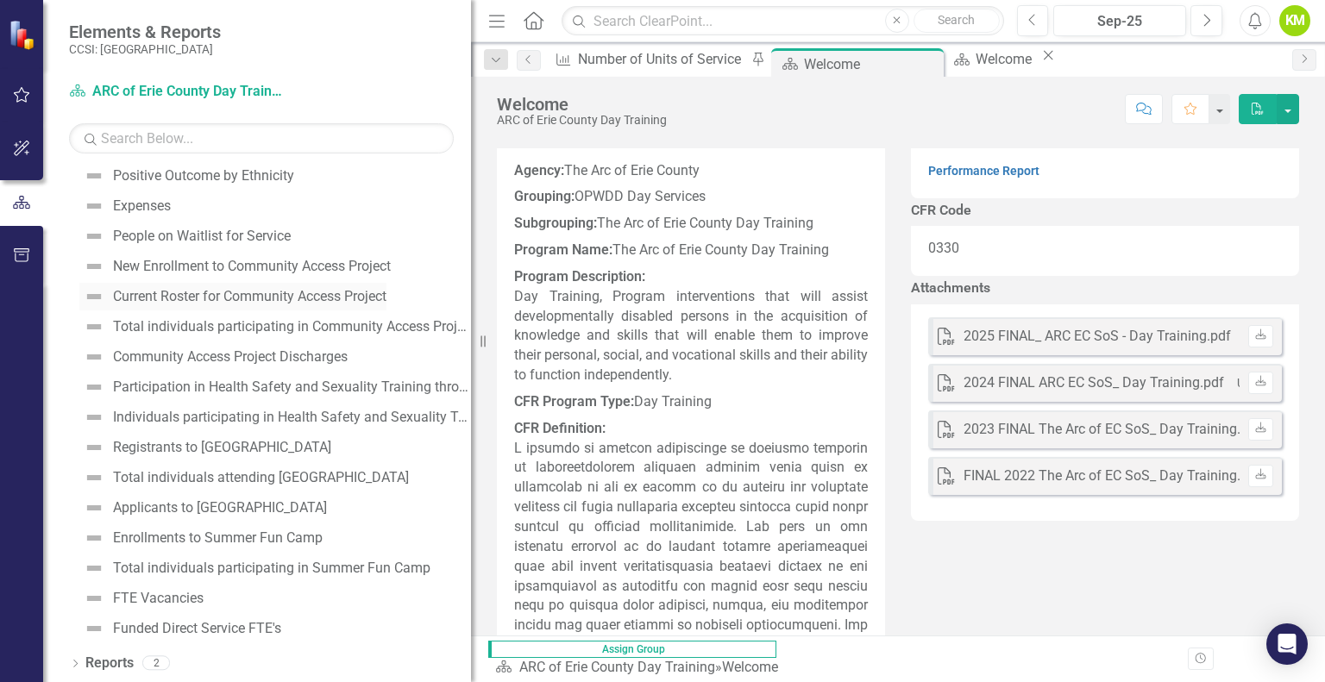
scroll to position [557, 0]
click at [82, 665] on div "Dropdown Reports 2" at bounding box center [270, 666] width 402 height 33
click at [76, 662] on icon "Dropdown" at bounding box center [75, 665] width 12 height 9
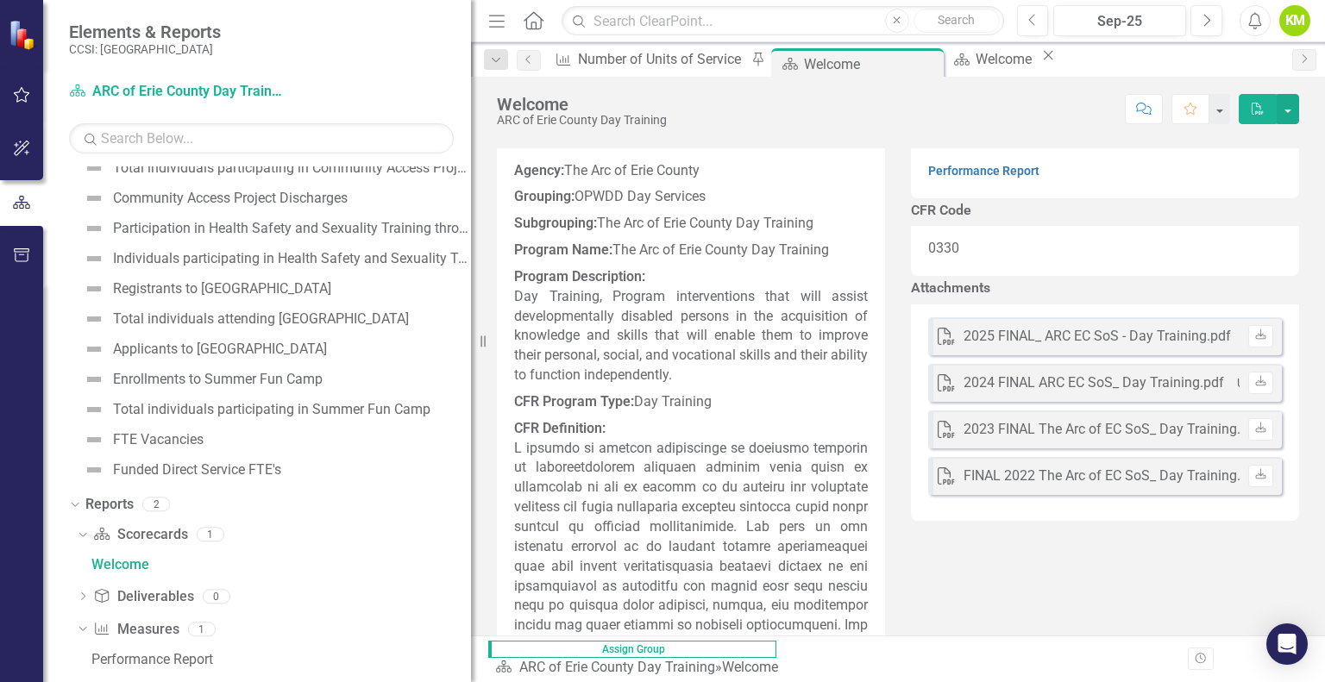
scroll to position [738, 0]
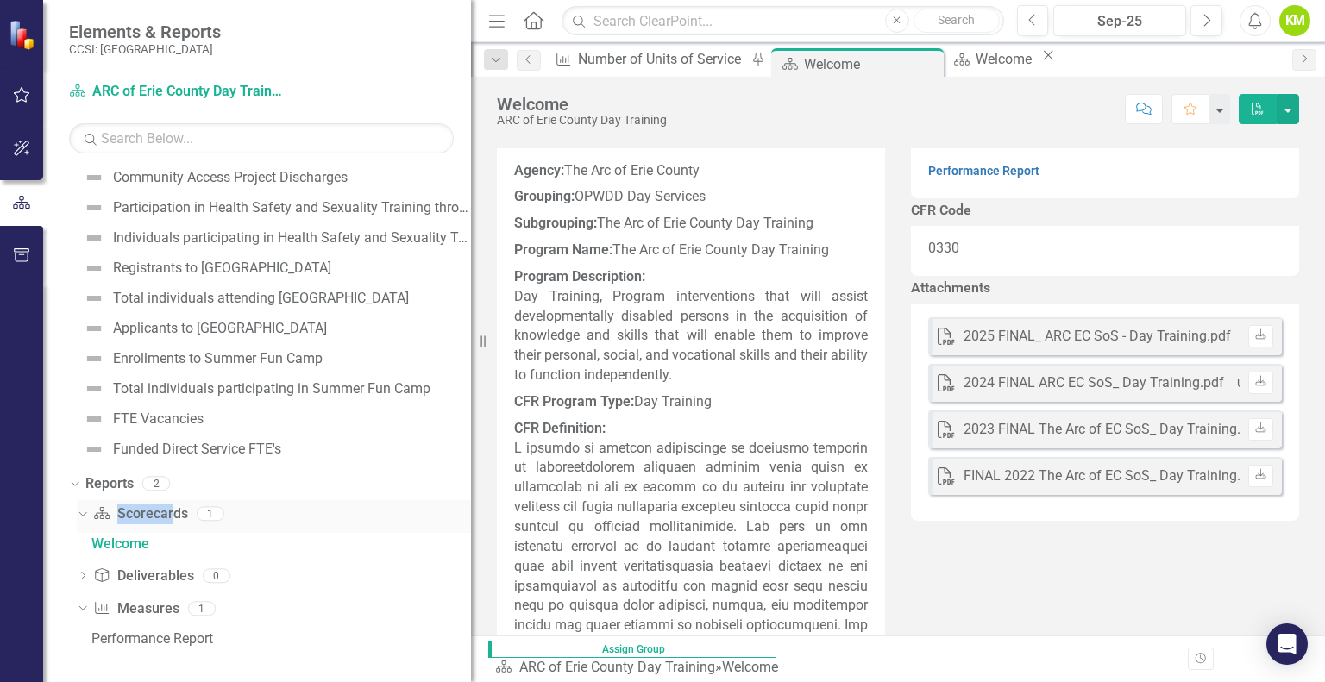
drag, startPoint x: 173, startPoint y: 520, endPoint x: 82, endPoint y: 513, distance: 90.8
click at [82, 513] on div "Dropdown Scorecard Scorecards 1" at bounding box center [274, 516] width 394 height 33
click at [82, 513] on icon "Dropdown" at bounding box center [80, 513] width 9 height 12
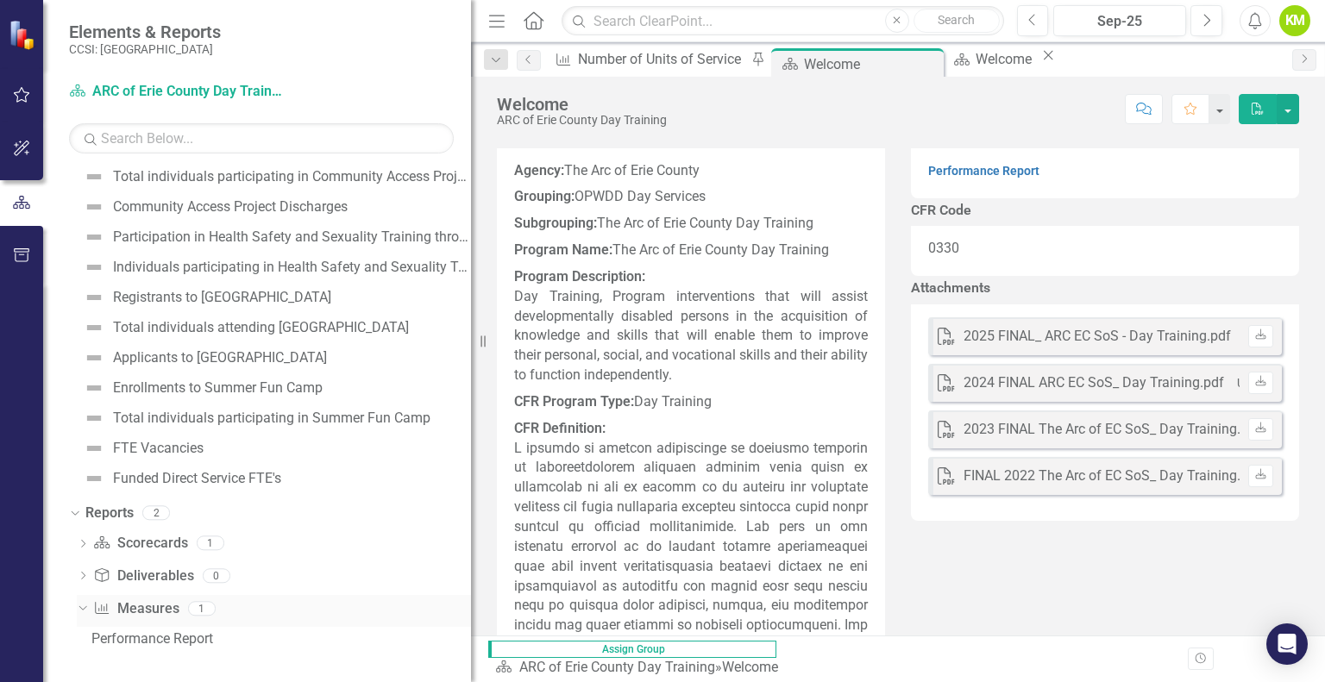
click at [83, 612] on icon "Dropdown" at bounding box center [80, 608] width 9 height 12
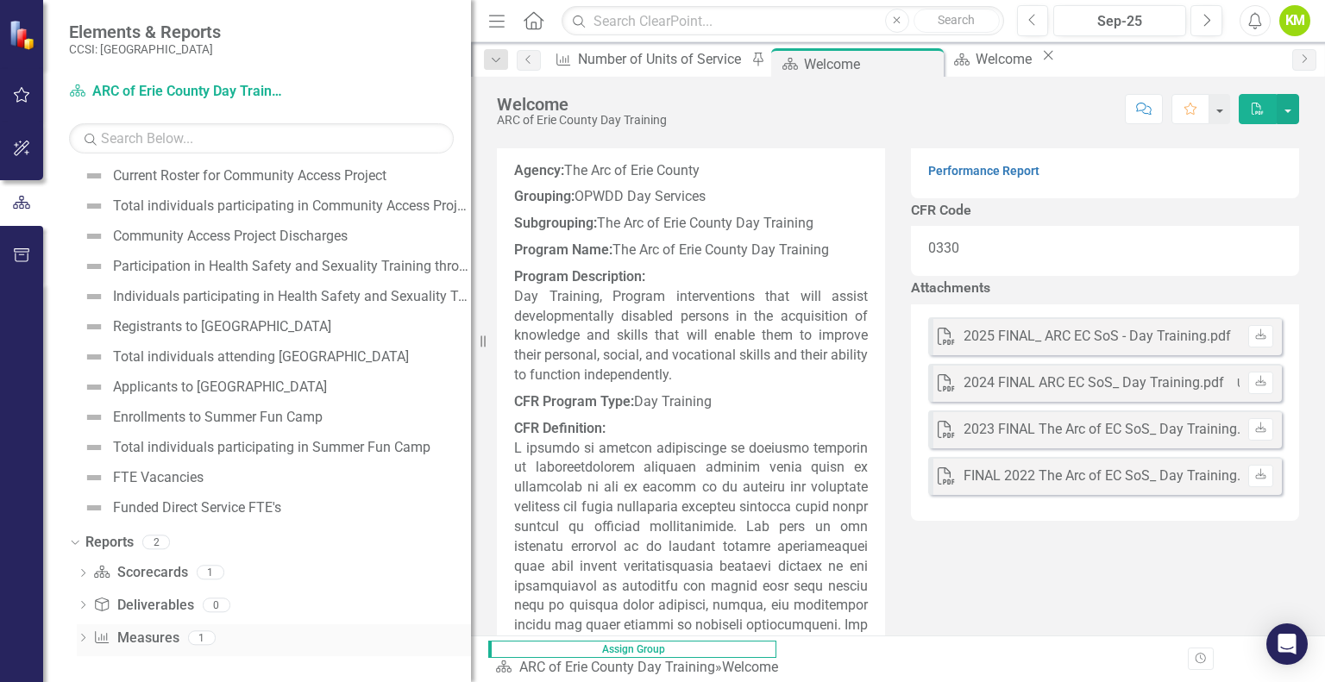
scroll to position [679, 0]
click at [83, 604] on icon "Dropdown" at bounding box center [83, 606] width 12 height 9
click at [79, 579] on icon "Dropdown" at bounding box center [83, 577] width 12 height 9
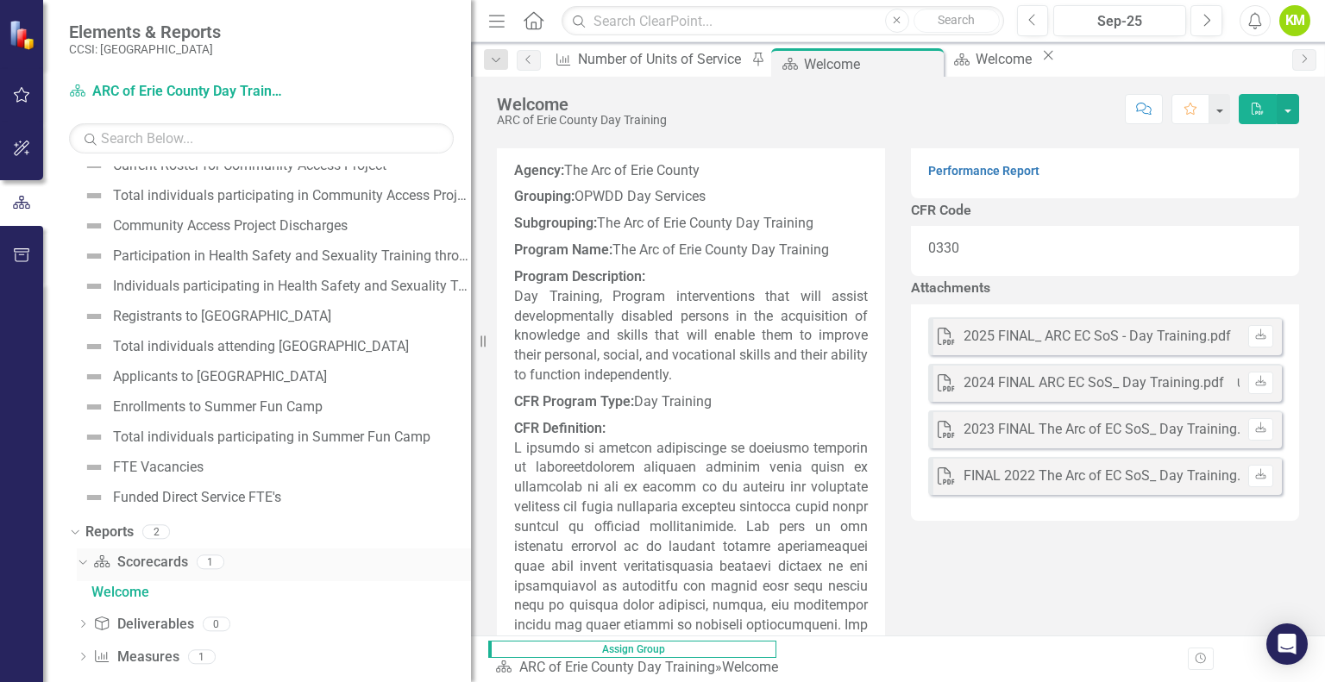
scroll to position [707, 0]
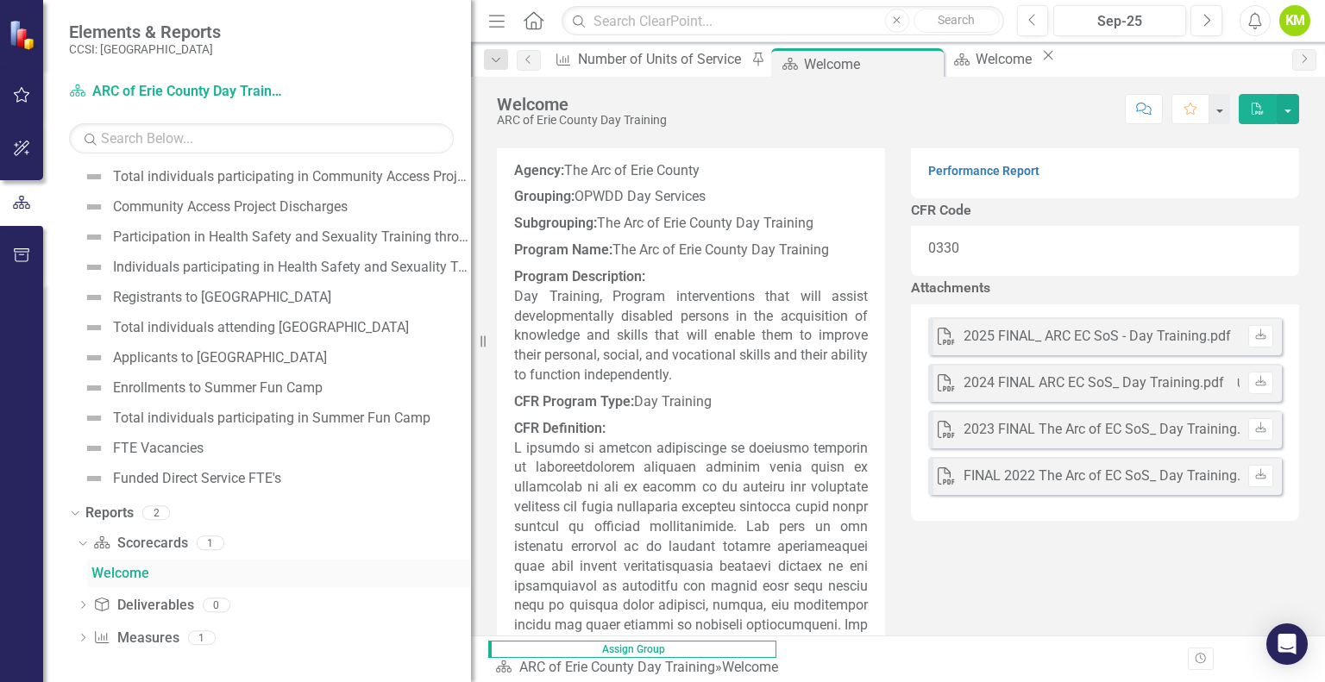
click at [105, 574] on div "Welcome" at bounding box center [281, 574] width 380 height 16
click at [78, 636] on icon "Dropdown" at bounding box center [83, 639] width 12 height 9
click at [122, 637] on div "Performance Report" at bounding box center [281, 639] width 380 height 16
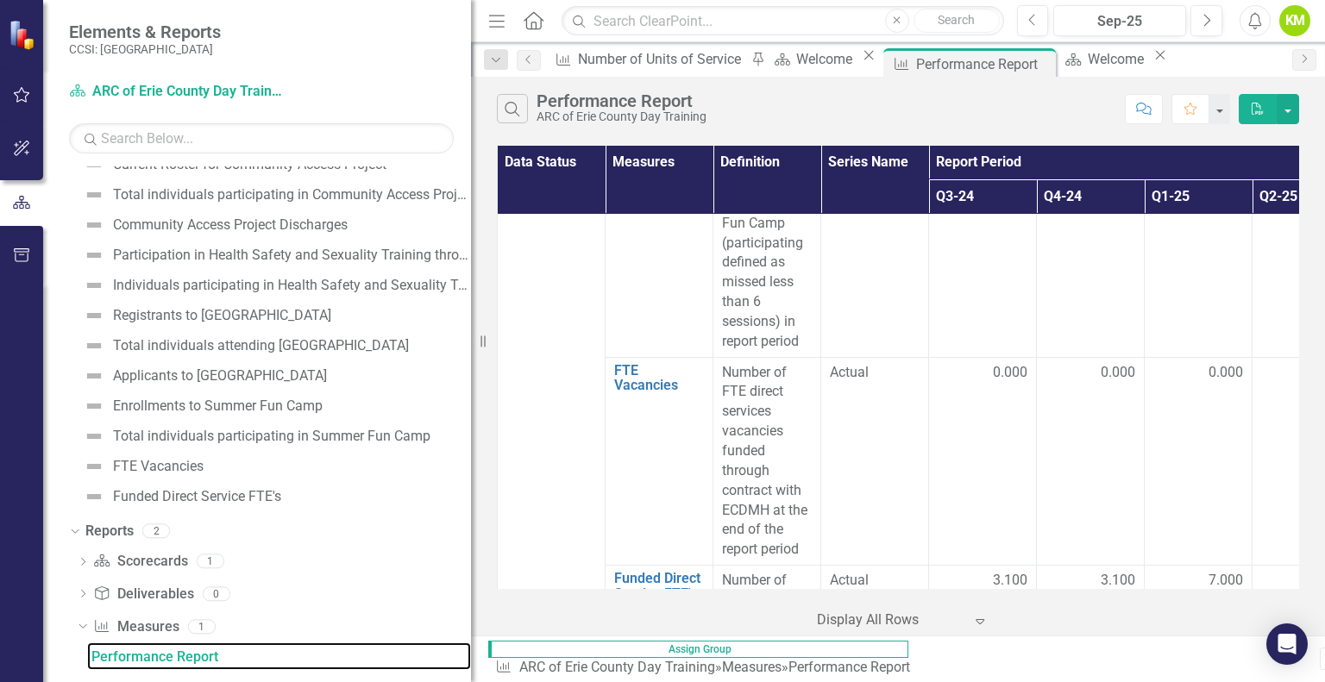
scroll to position [4913, 0]
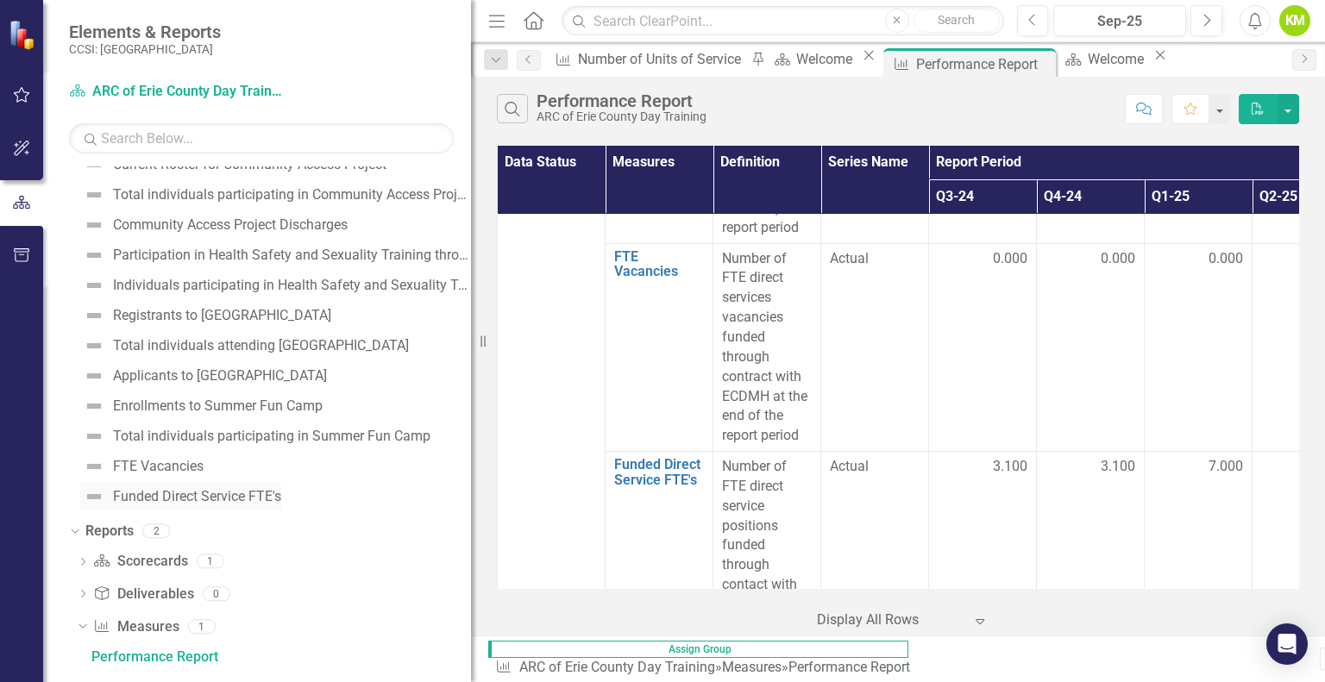
click at [209, 505] on div "Funded Direct Service FTE's" at bounding box center [197, 497] width 168 height 16
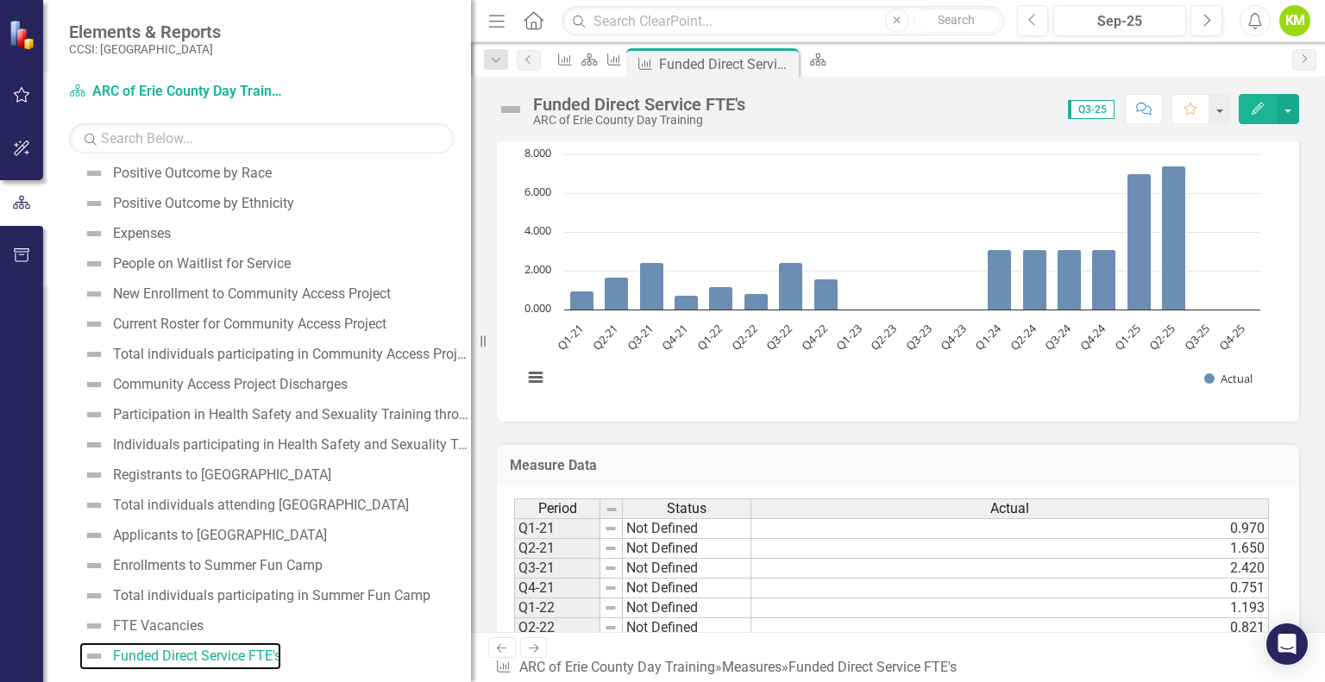
scroll to position [214, 0]
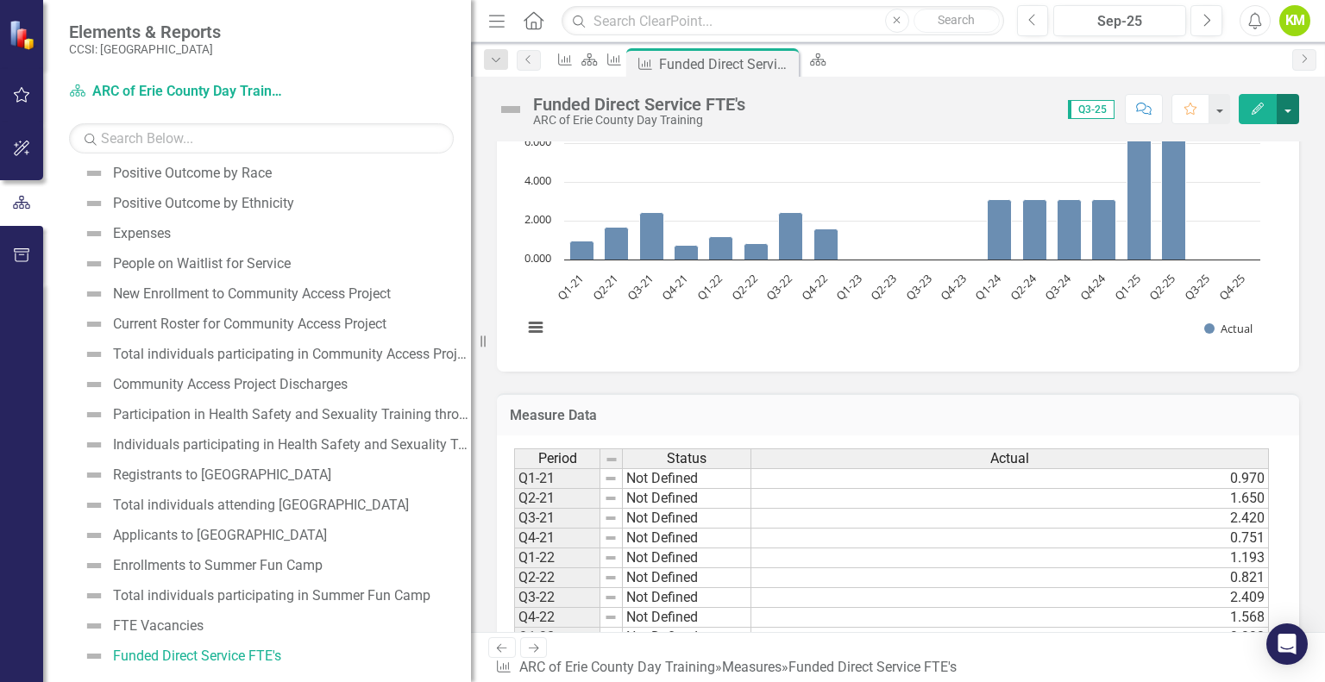
click at [1298, 104] on button "button" at bounding box center [1288, 109] width 22 height 30
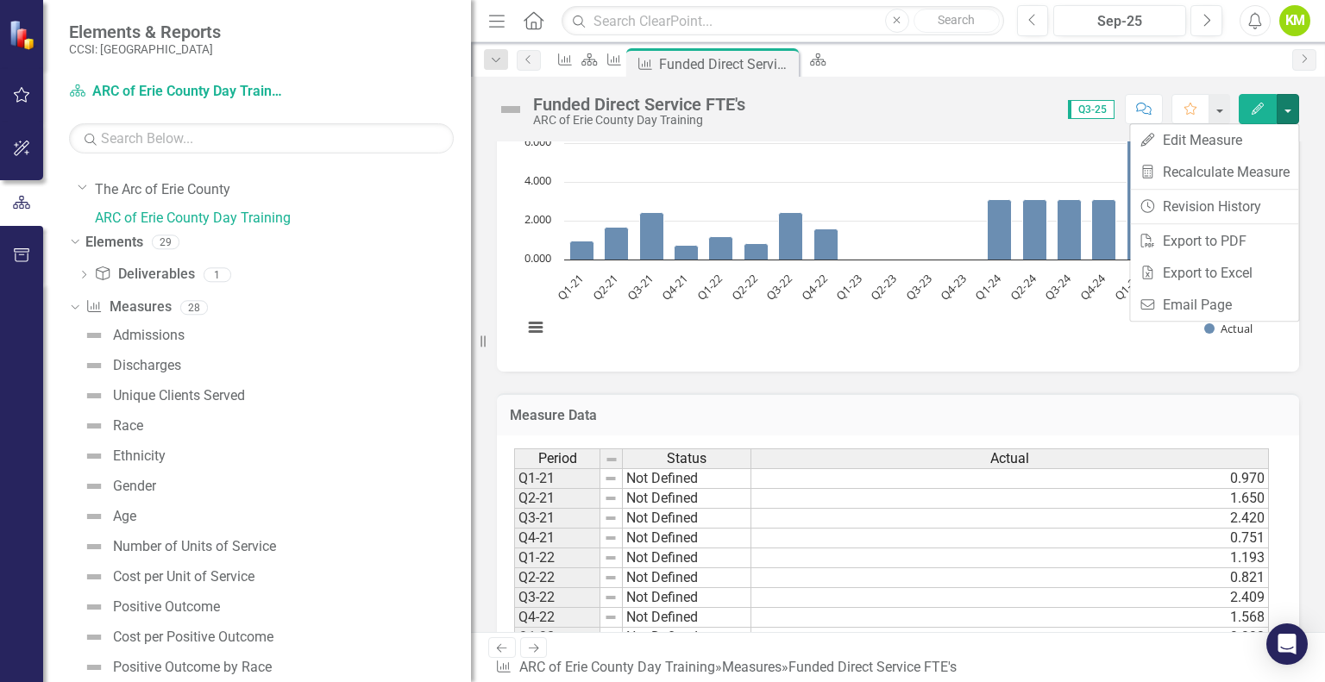
scroll to position [22, 0]
click at [172, 345] on div "Admissions" at bounding box center [149, 338] width 72 height 16
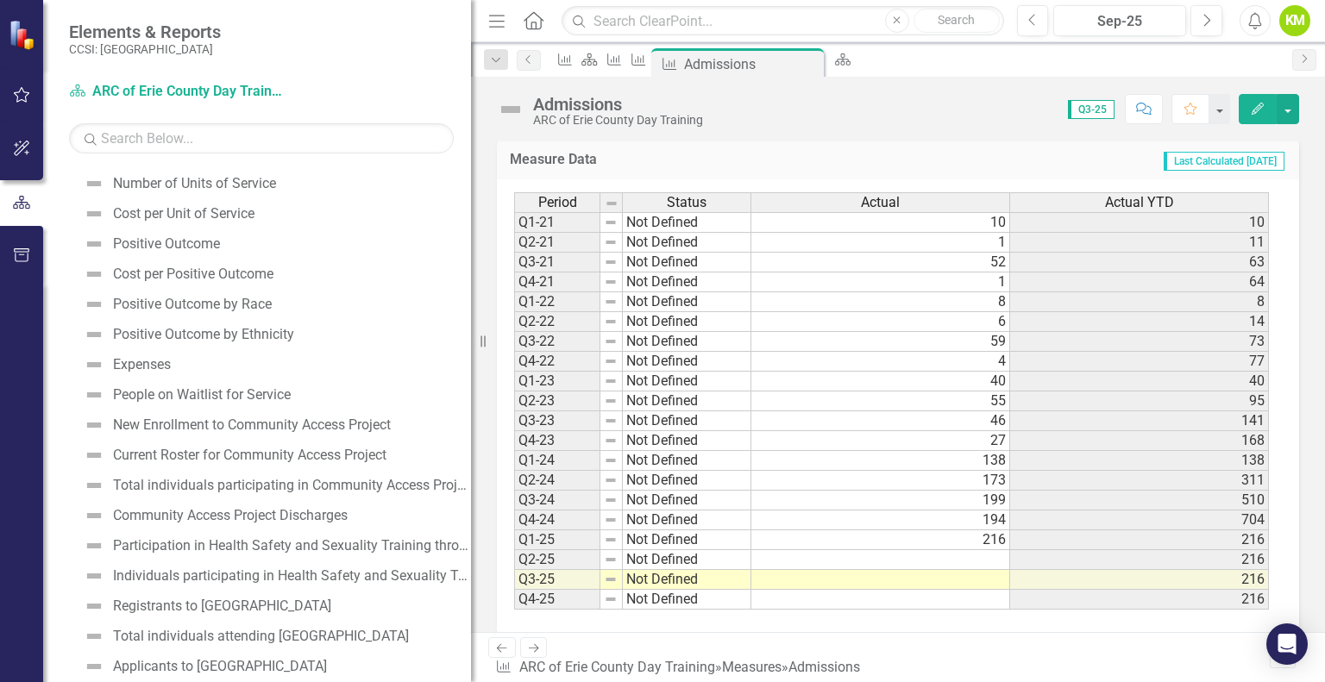
scroll to position [380, 0]
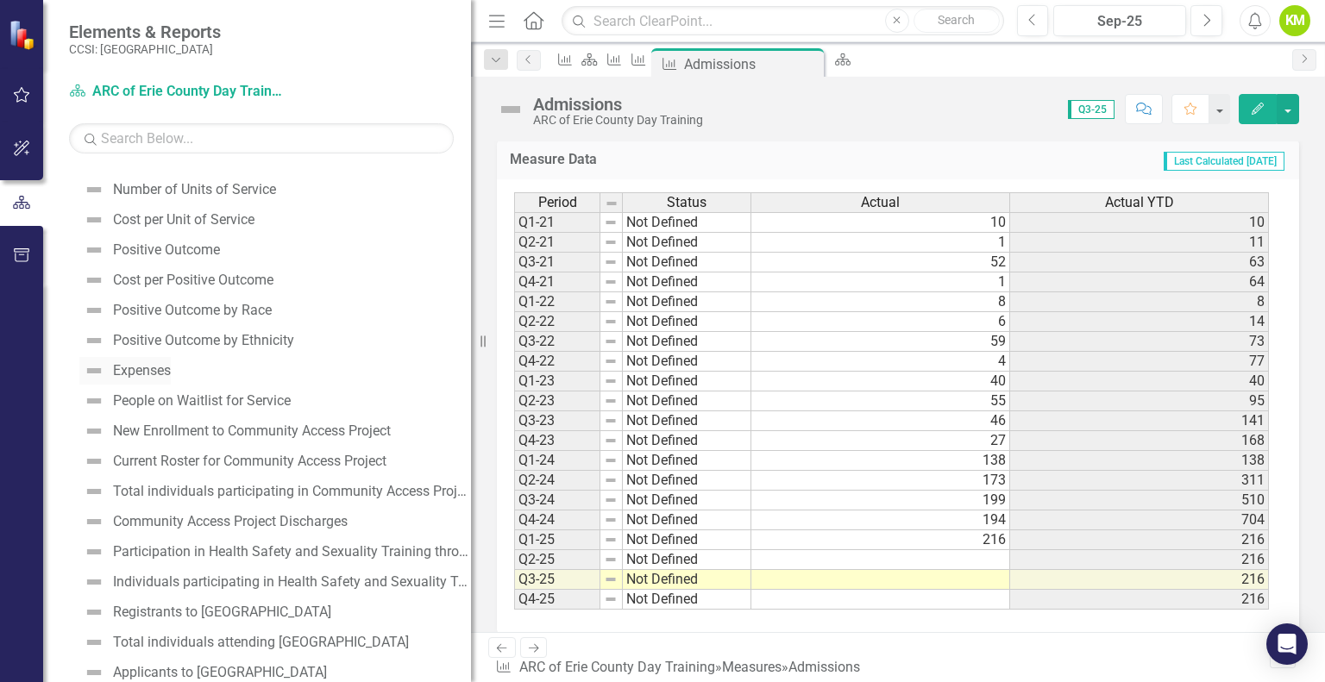
click at [171, 374] on link "Expenses" at bounding box center [124, 371] width 91 height 28
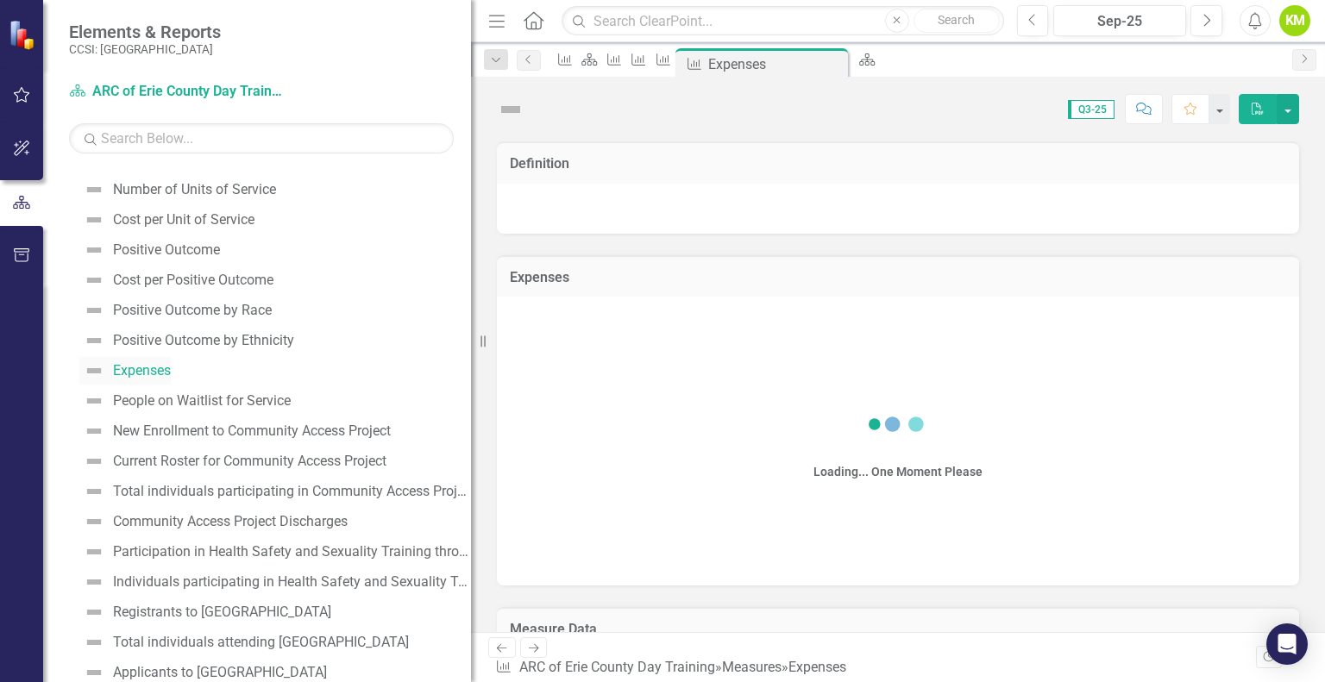
scroll to position [95, 0]
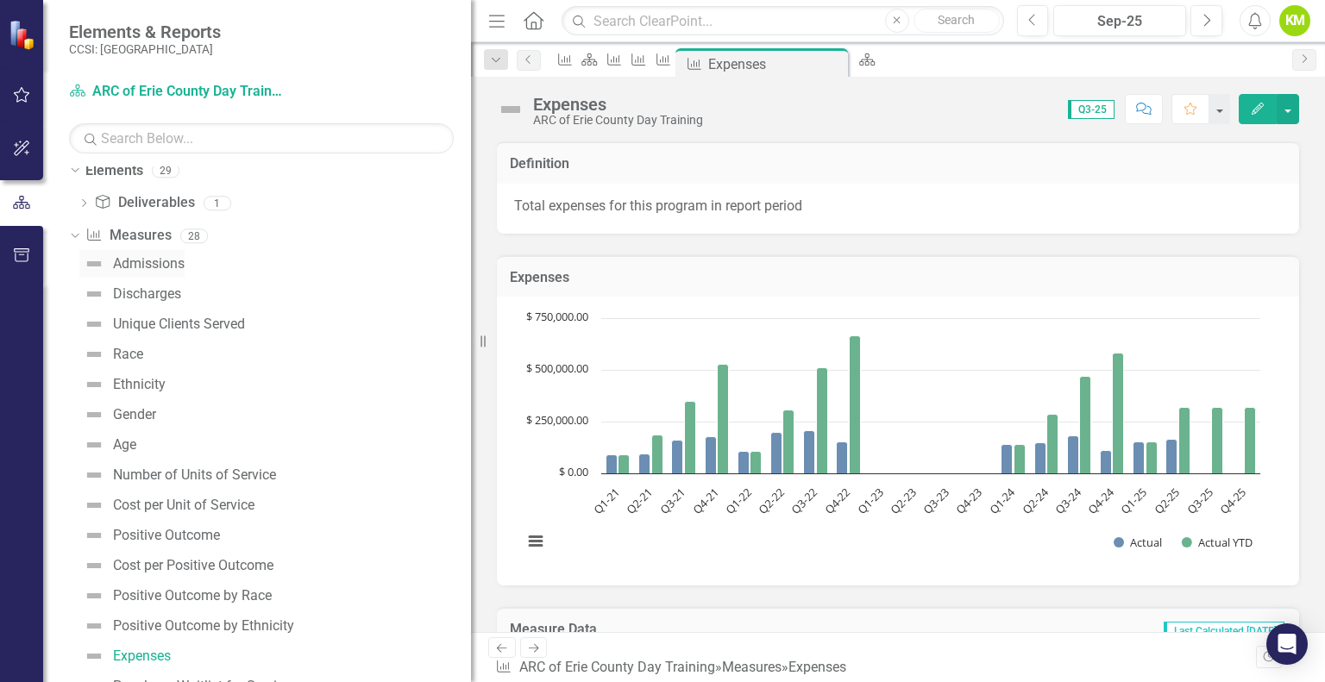
click at [166, 272] on div "Admissions" at bounding box center [149, 264] width 72 height 16
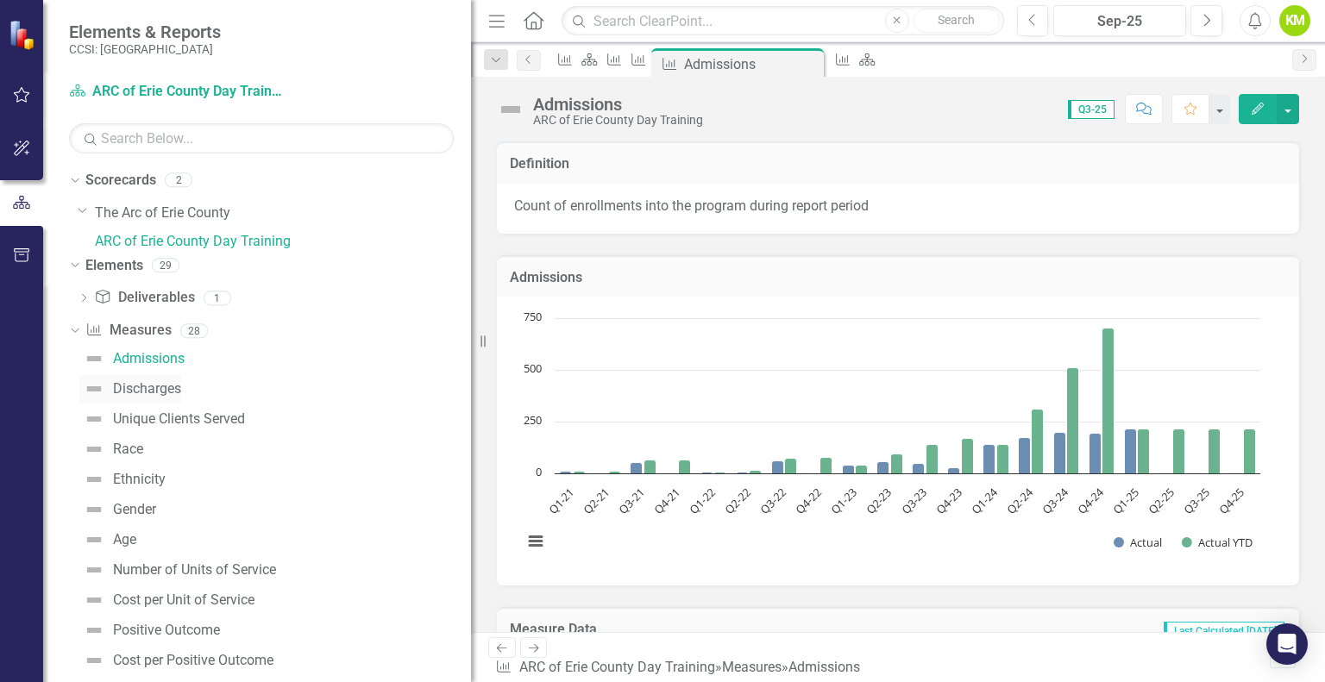
click at [159, 397] on div "Discharges" at bounding box center [147, 389] width 68 height 16
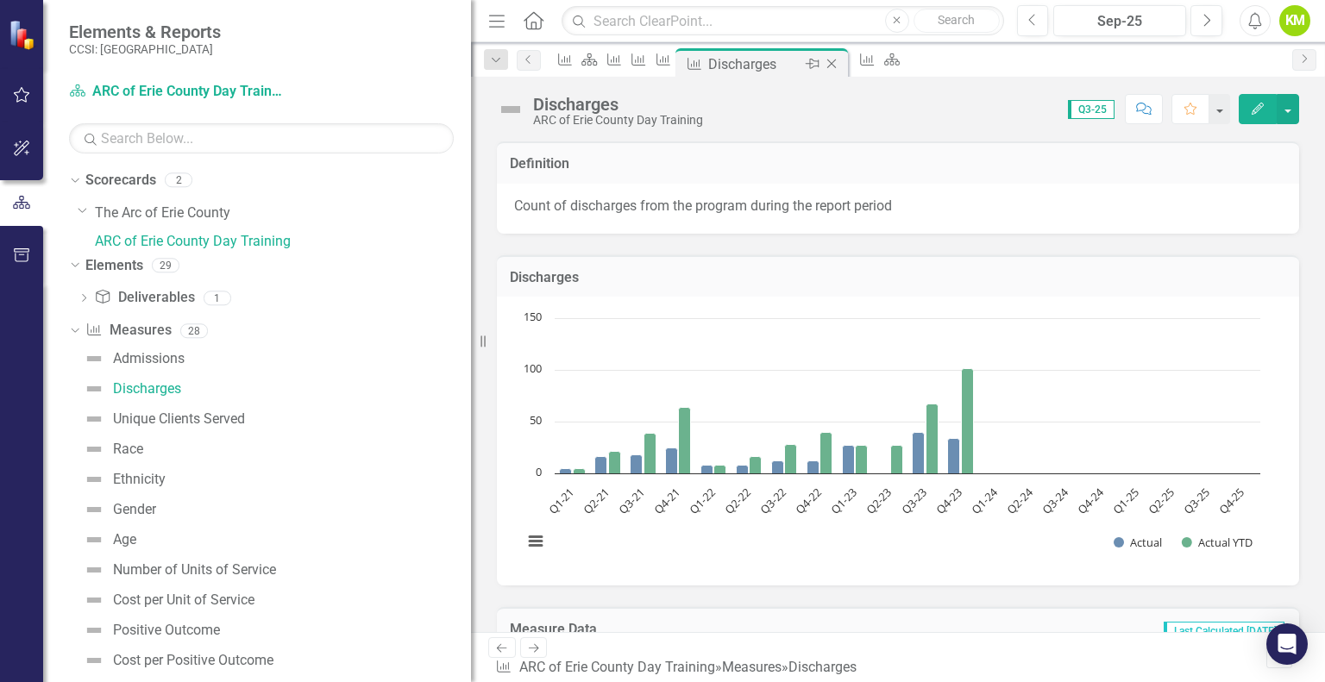
click at [840, 67] on icon "Close" at bounding box center [831, 64] width 17 height 14
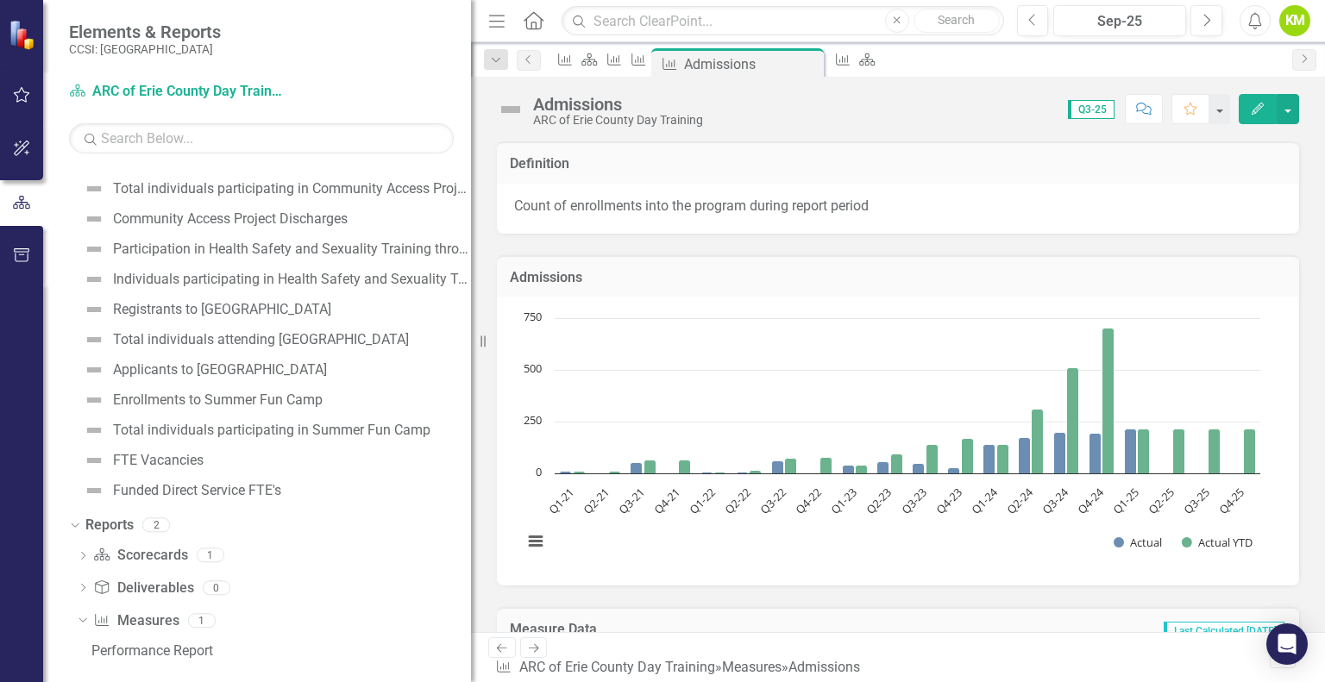
scroll to position [707, 0]
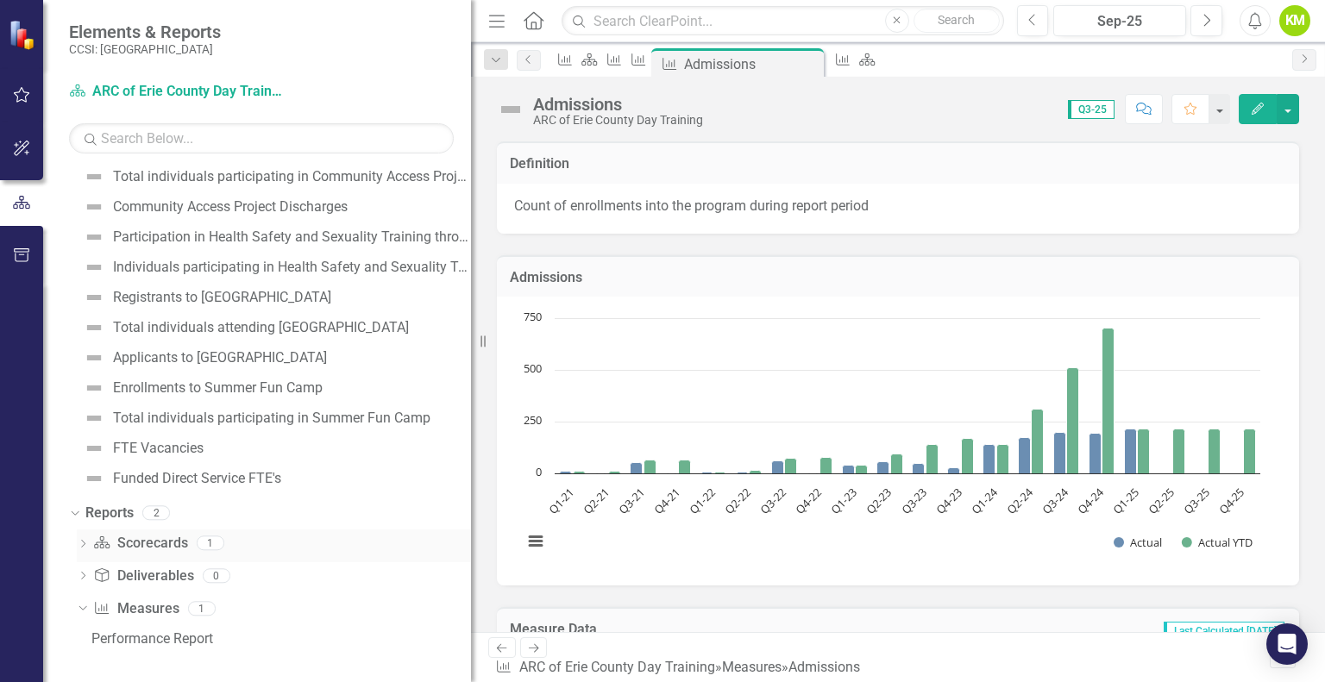
click at [85, 541] on icon "Dropdown" at bounding box center [83, 545] width 12 height 9
click at [78, 637] on icon "Dropdown" at bounding box center [83, 639] width 12 height 9
click at [148, 646] on link "Performance Report" at bounding box center [279, 639] width 384 height 28
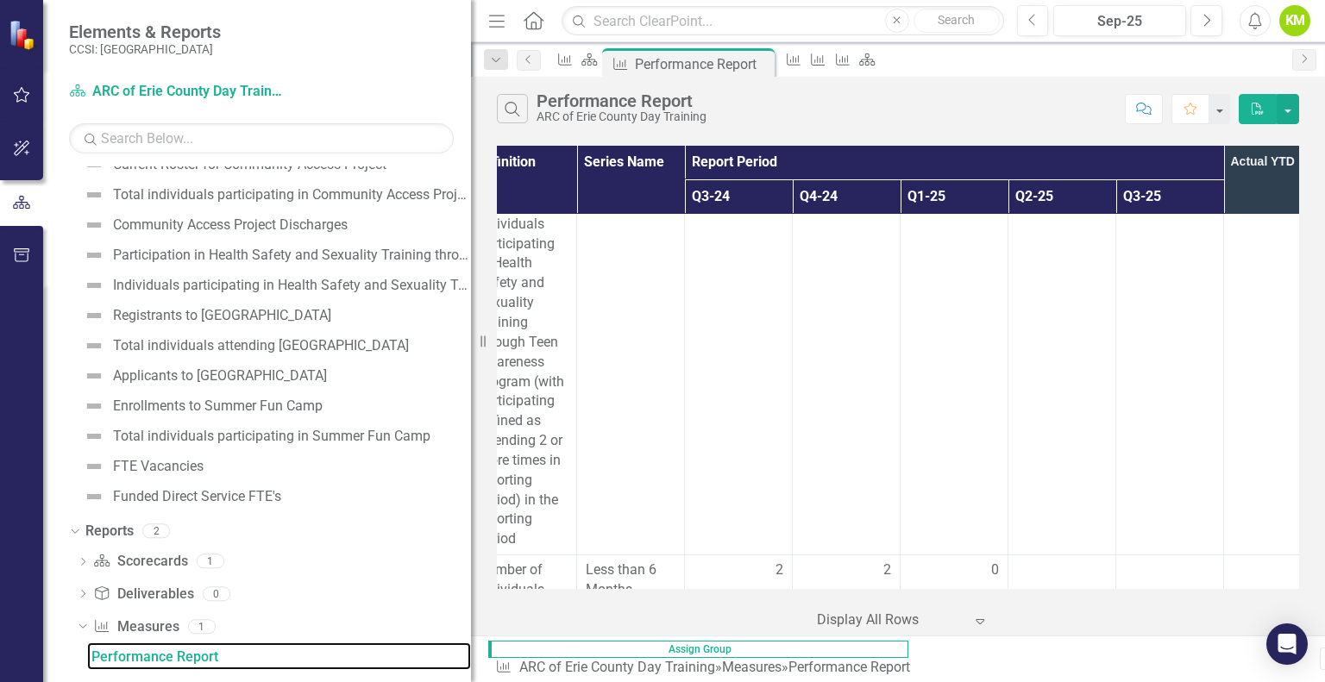
scroll to position [3613, 244]
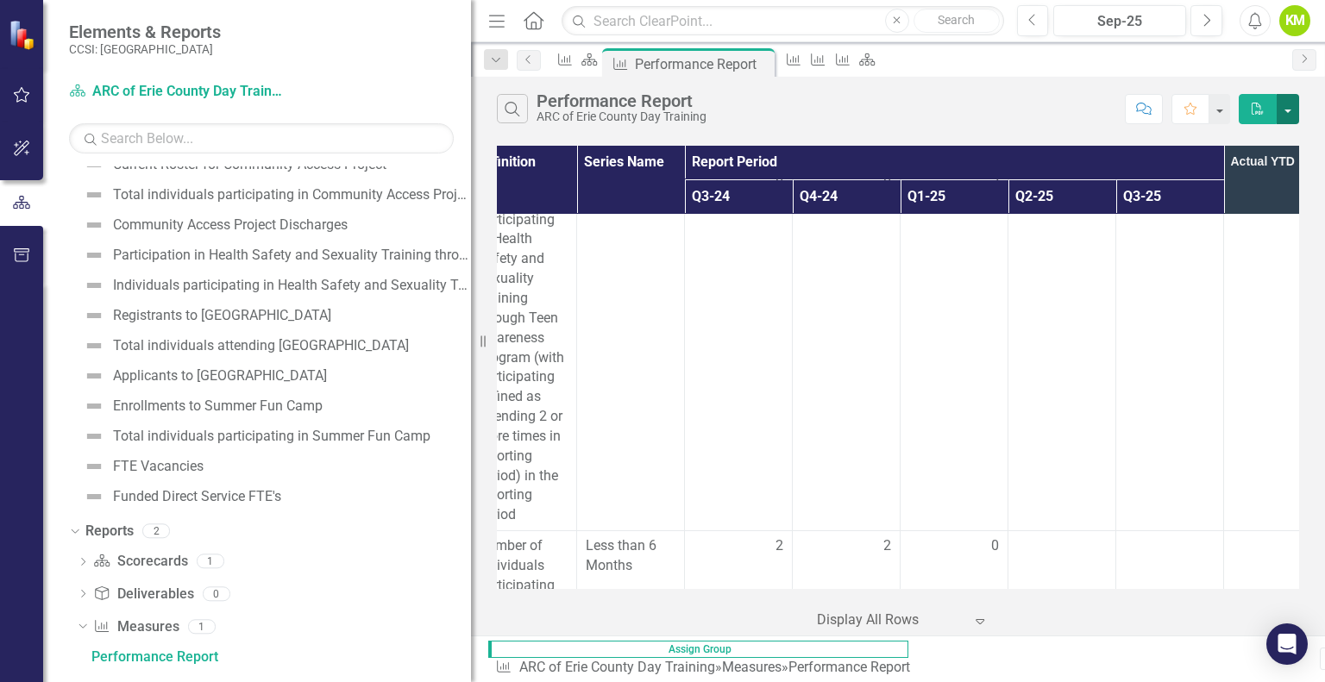
click at [1290, 109] on button "button" at bounding box center [1288, 109] width 22 height 30
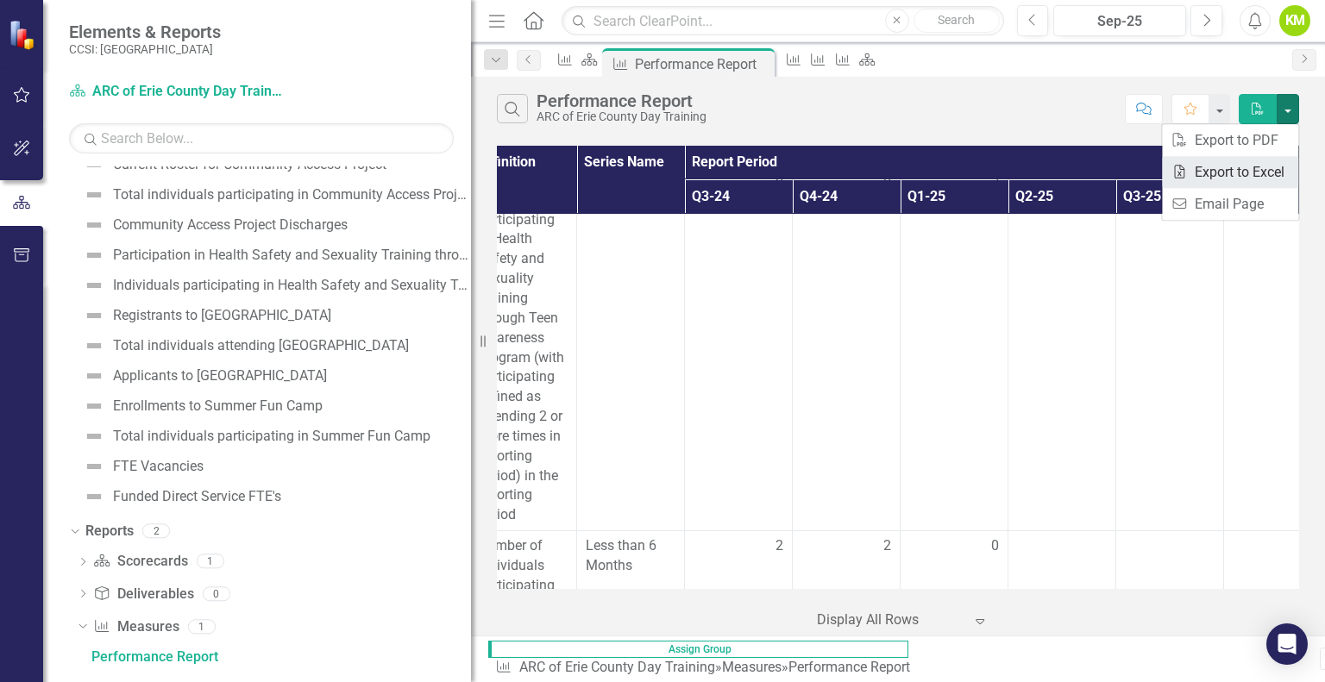
click at [1225, 173] on link "Excel Export to Excel" at bounding box center [1230, 172] width 136 height 32
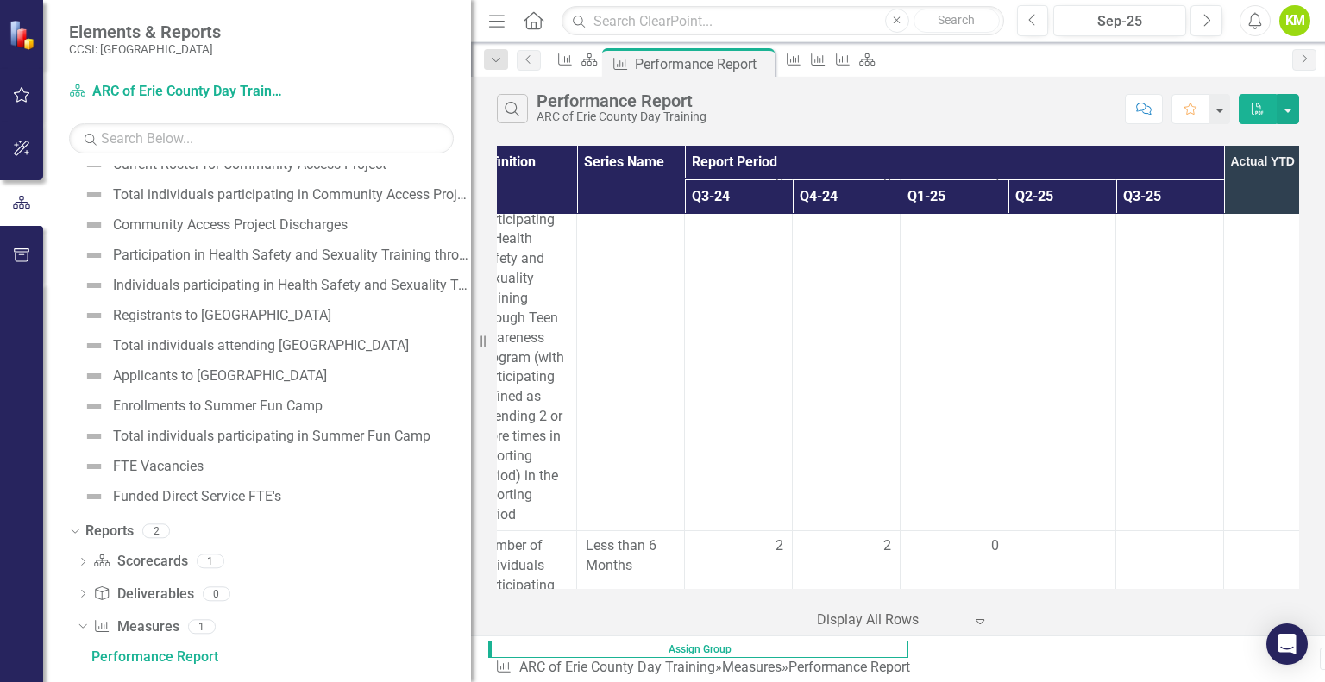
click at [1042, 110] on div "Search Performance Report ARC of Erie County Day Training" at bounding box center [806, 108] width 619 height 29
click at [1292, 120] on button "button" at bounding box center [1288, 109] width 22 height 30
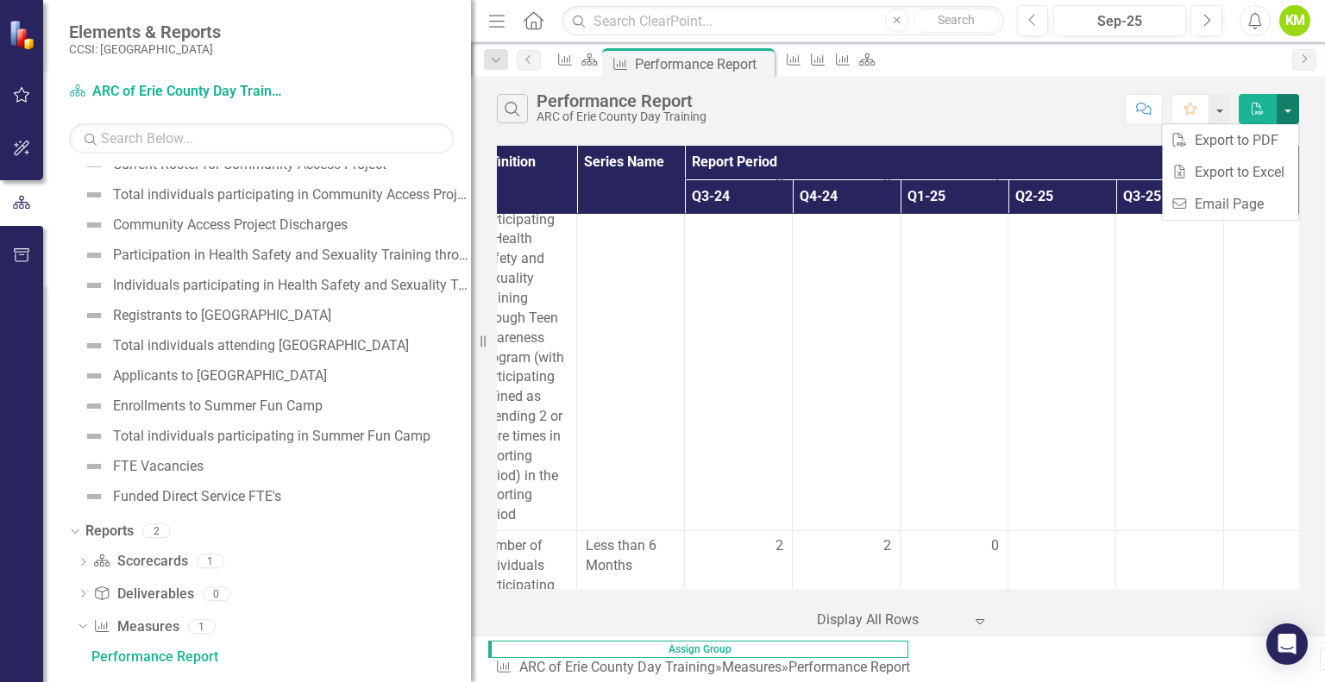
click at [1292, 120] on button "button" at bounding box center [1288, 109] width 22 height 30
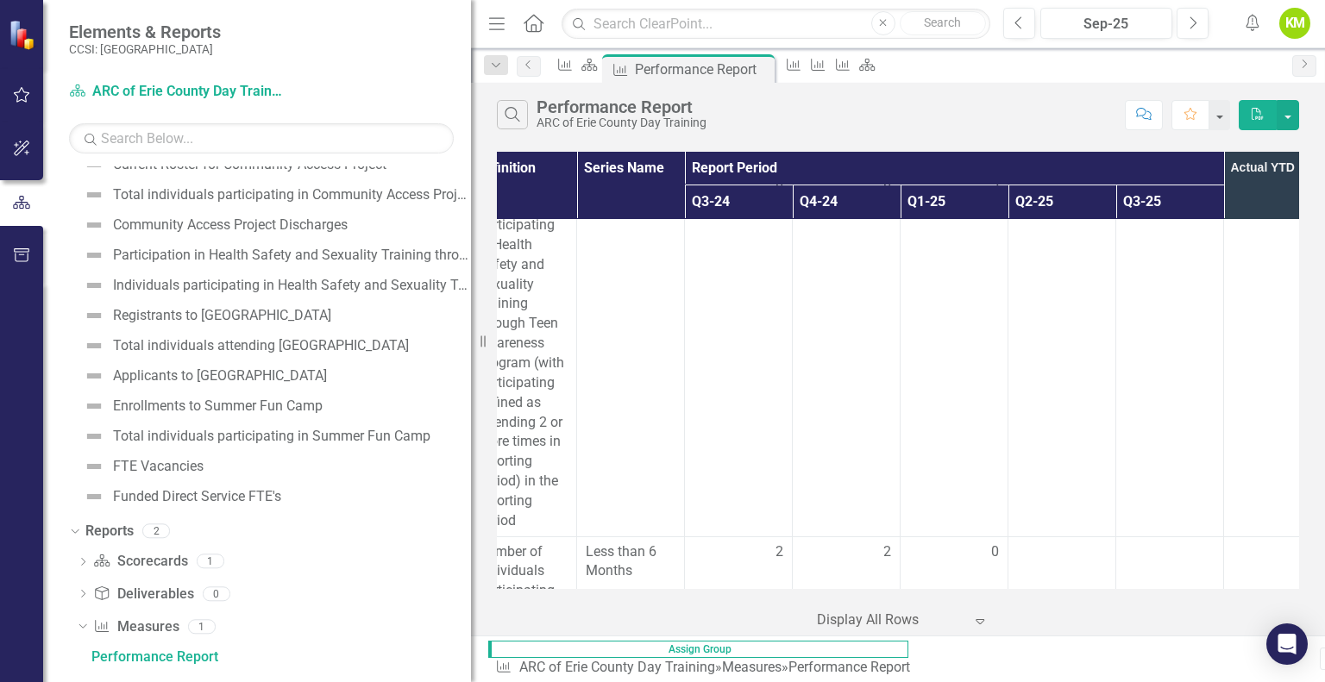
click at [1069, 130] on div "Search Performance Report ARC of Erie County Day Training Comment Favorite PDF" at bounding box center [898, 111] width 854 height 56
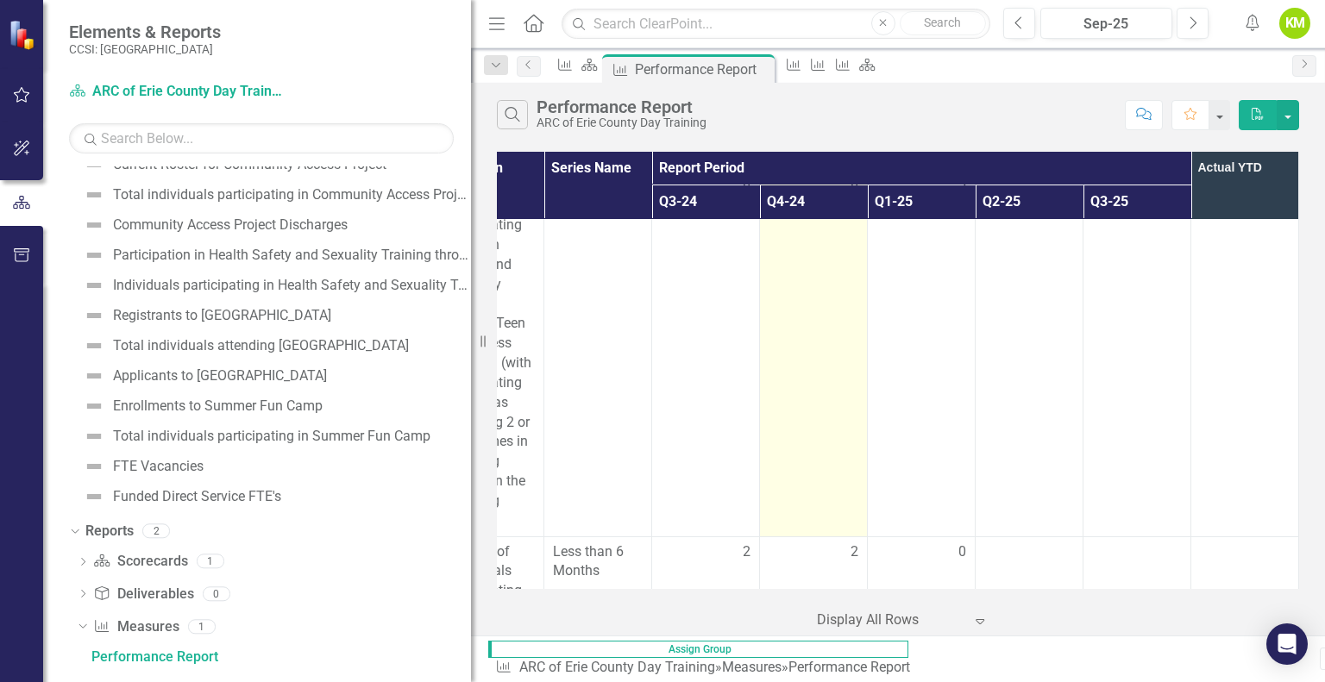
scroll to position [3613, 0]
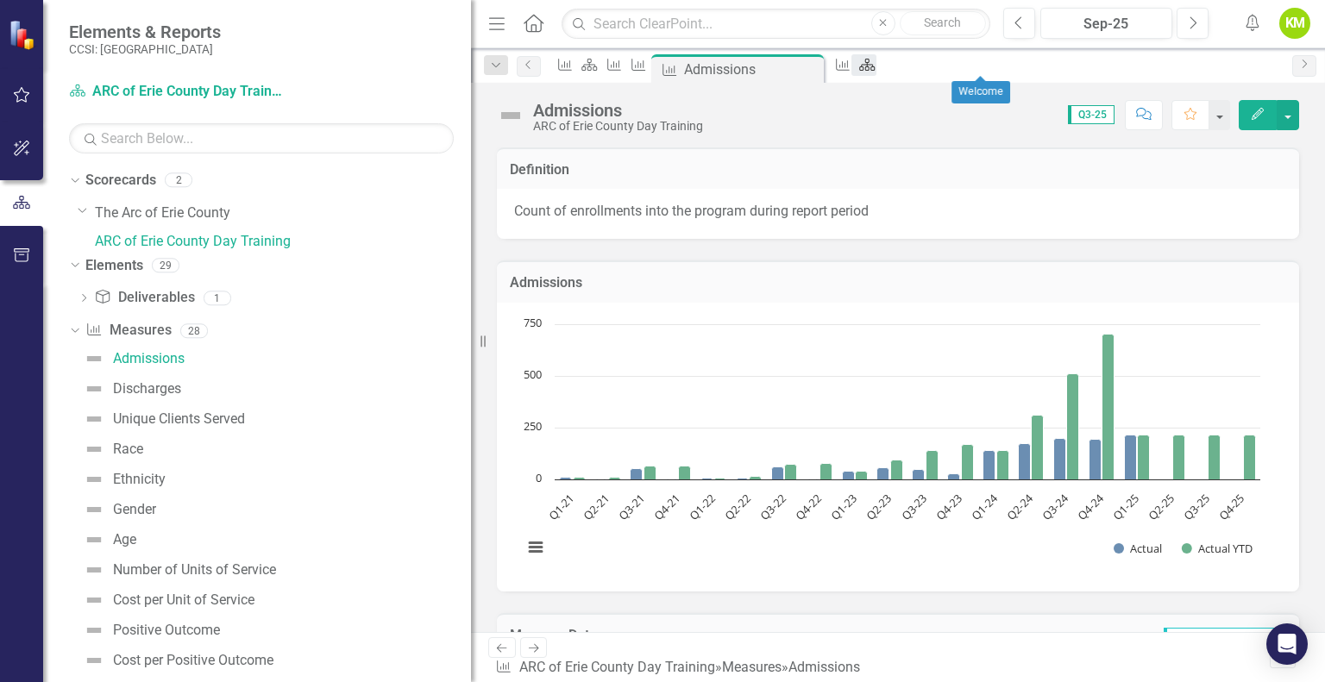
click at [876, 65] on link "Scorecard" at bounding box center [863, 65] width 24 height 22
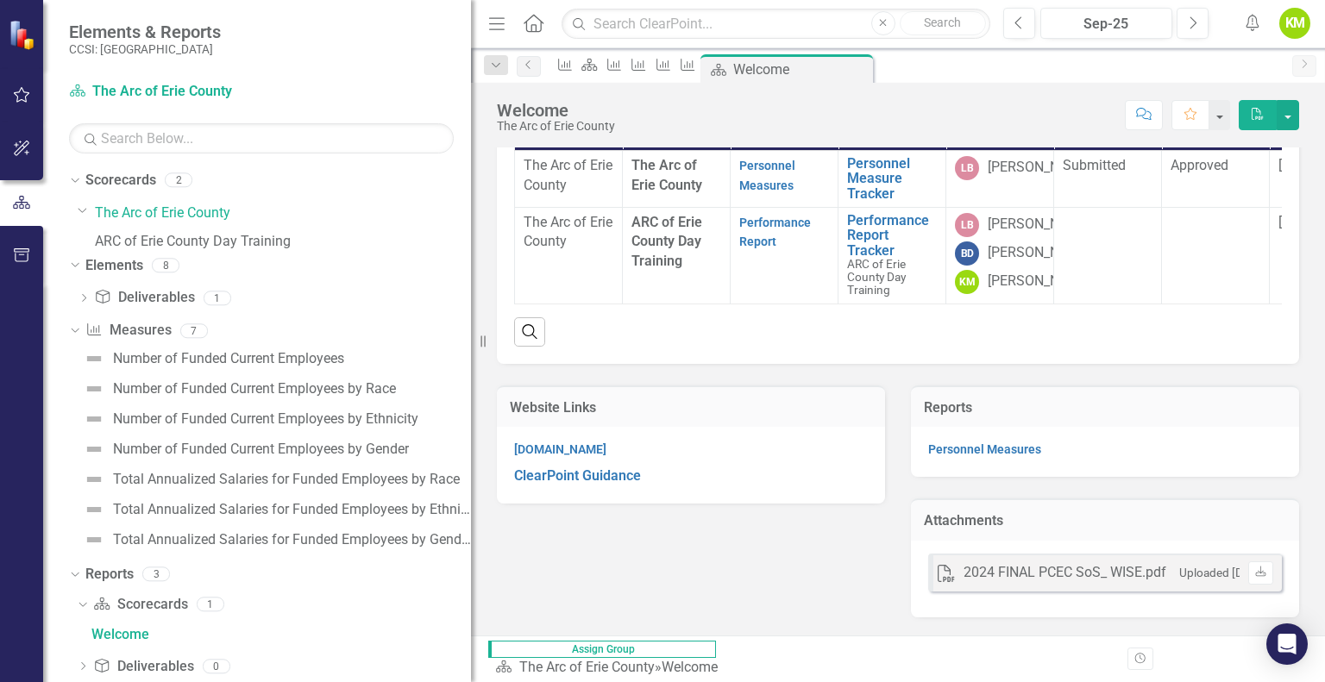
scroll to position [307, 0]
